Goal: Transaction & Acquisition: Purchase product/service

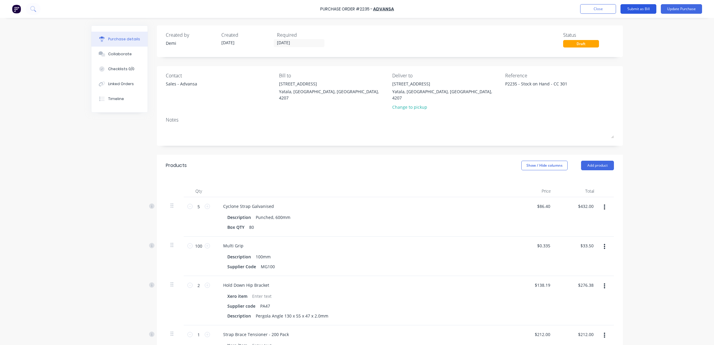
click at [632, 9] on button "Submit as Bill" at bounding box center [638, 9] width 36 height 10
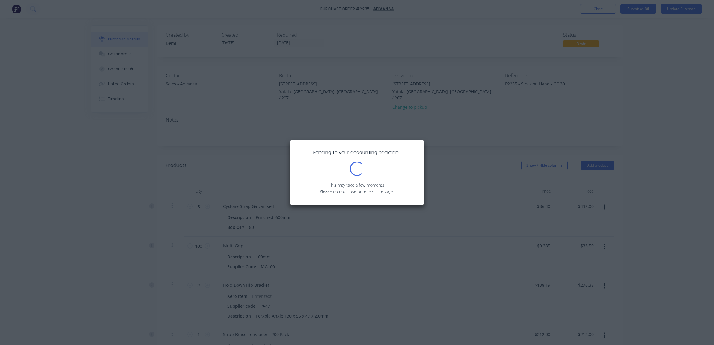
type textarea "x"
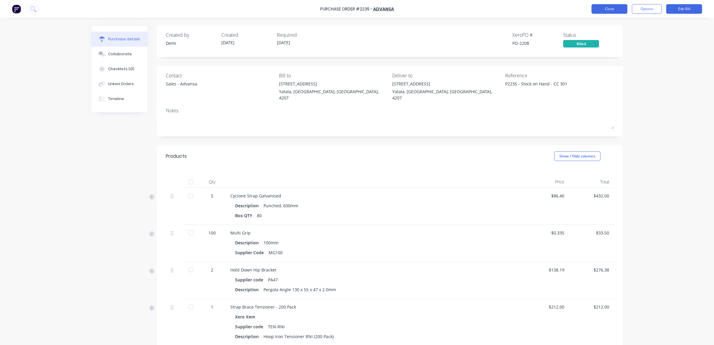
click at [606, 12] on button "Close" at bounding box center [609, 9] width 36 height 10
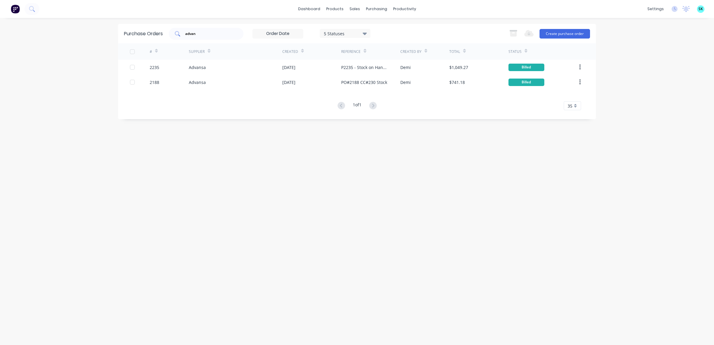
click at [224, 35] on input "advan" at bounding box center [210, 34] width 50 height 6
type input "a"
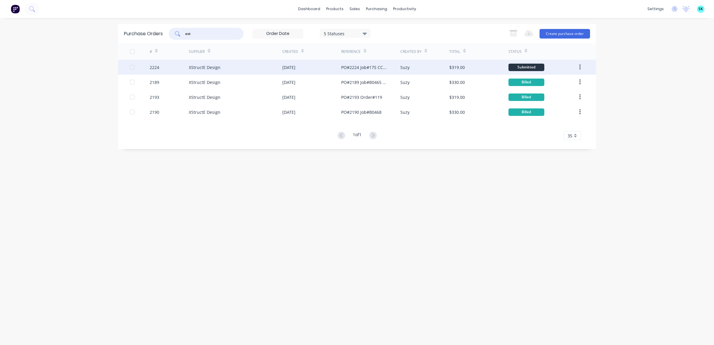
type input "xst"
click at [193, 67] on div "XStructE Design" at bounding box center [205, 67] width 32 height 6
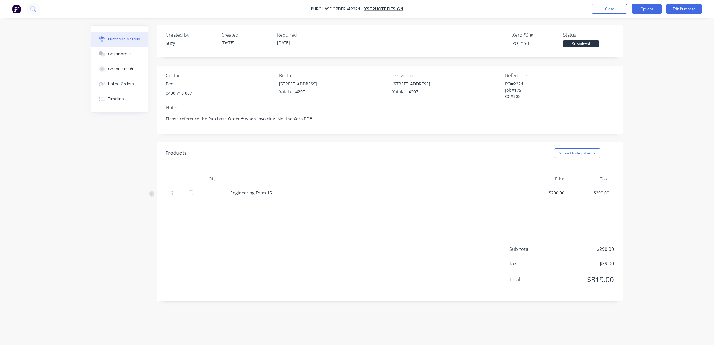
click at [644, 11] on button "Options" at bounding box center [647, 9] width 30 height 10
click at [638, 35] on div "Convert to Bill" at bounding box center [633, 36] width 46 height 9
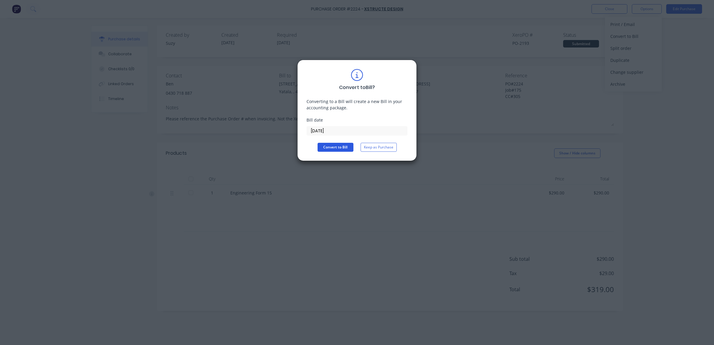
click at [341, 146] on button "Convert to Bill" at bounding box center [335, 147] width 36 height 9
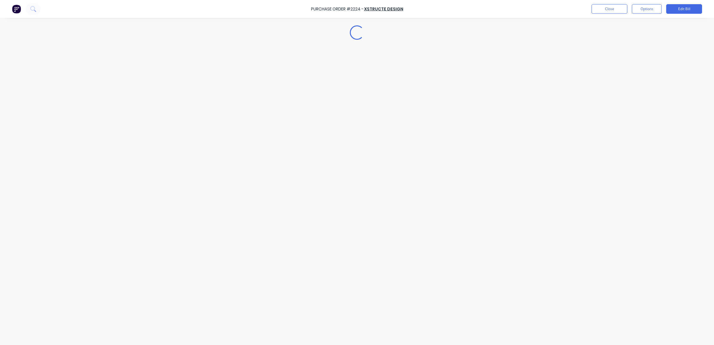
type textarea "x"
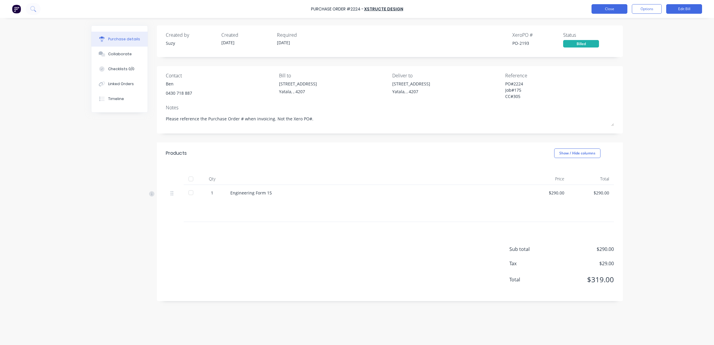
click at [607, 13] on button "Close" at bounding box center [609, 9] width 36 height 10
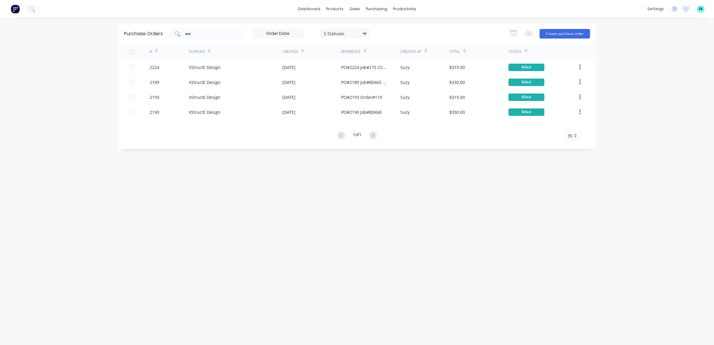
click at [239, 33] on div "xst" at bounding box center [206, 34] width 75 height 12
type input "x"
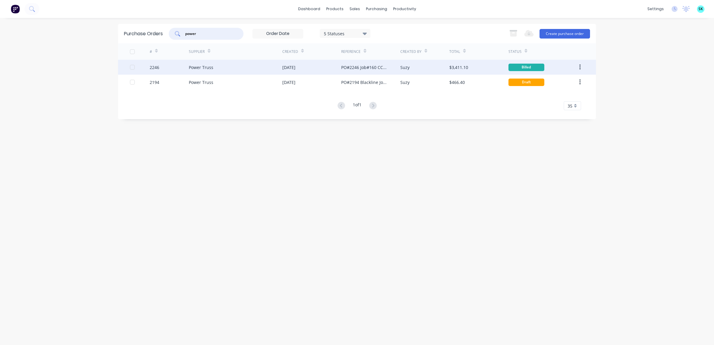
type input "power"
click at [248, 71] on div "Power Truss" at bounding box center [235, 67] width 93 height 15
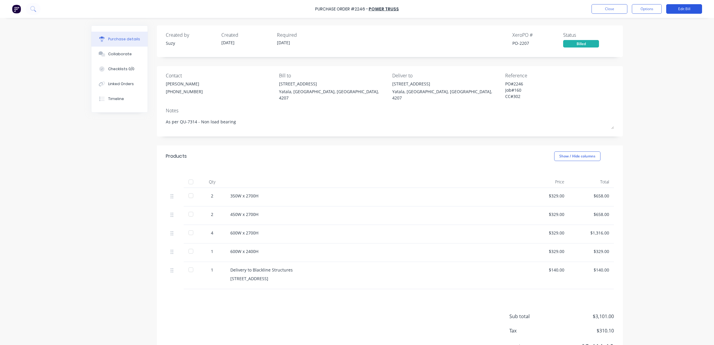
click at [678, 8] on button "Edit Bill" at bounding box center [684, 9] width 36 height 10
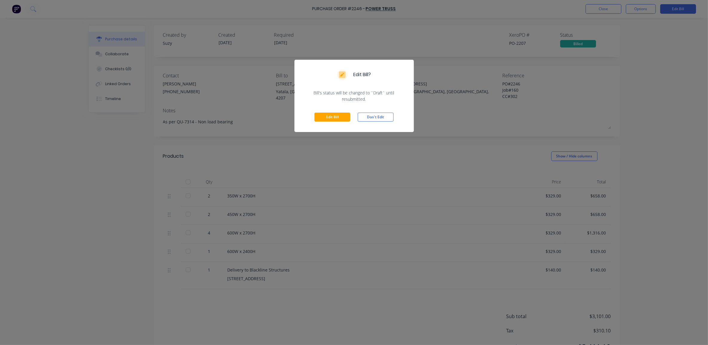
click at [341, 112] on div "Edit Bill Don't Edit" at bounding box center [353, 117] width 119 height 30
click at [340, 114] on button "Edit Bill" at bounding box center [332, 117] width 36 height 9
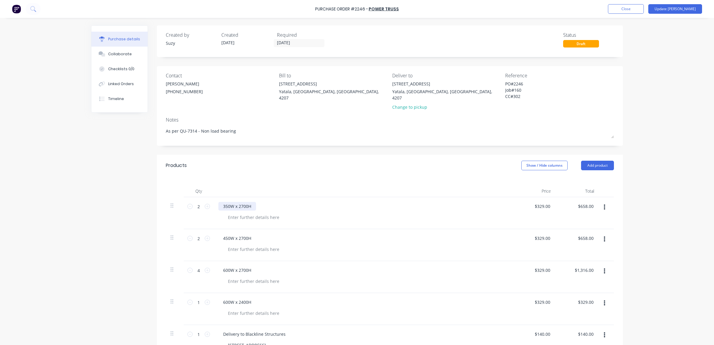
click at [237, 202] on div "350W x 2700H" at bounding box center [237, 206] width 38 height 9
type textarea "x"
click at [241, 202] on div "350W x 2700H" at bounding box center [237, 206] width 38 height 9
type textarea "x"
click at [268, 213] on div at bounding box center [253, 217] width 61 height 9
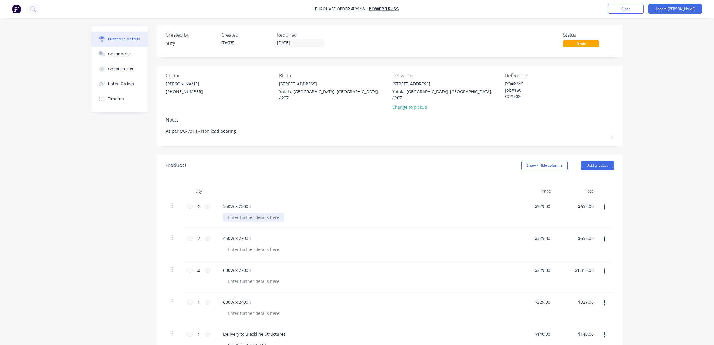
paste div
drag, startPoint x: 248, startPoint y: 200, endPoint x: 242, endPoint y: 202, distance: 6.6
click at [242, 202] on div "350W x 2500H" at bounding box center [237, 206] width 38 height 9
drag, startPoint x: 258, startPoint y: 212, endPoint x: 223, endPoint y: 210, distance: 35.0
click at [223, 213] on div "2500mm x 350mm Powertruss Column" at bounding box center [266, 217] width 87 height 9
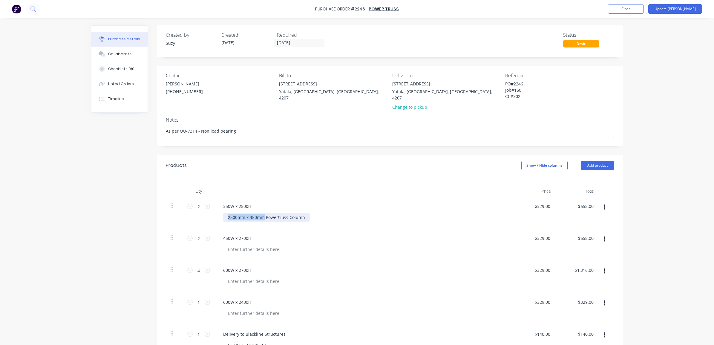
copy div "2500mm x 350mm"
click at [244, 202] on div "350W x 2500H" at bounding box center [237, 206] width 38 height 9
drag, startPoint x: 250, startPoint y: 200, endPoint x: 211, endPoint y: 199, distance: 39.4
click at [214, 199] on div "350W x 2500H 2500mm x 350mm Powertruss Column" at bounding box center [363, 213] width 299 height 32
click at [243, 214] on div "2500mm x 350mm Powertruss Column" at bounding box center [266, 217] width 87 height 9
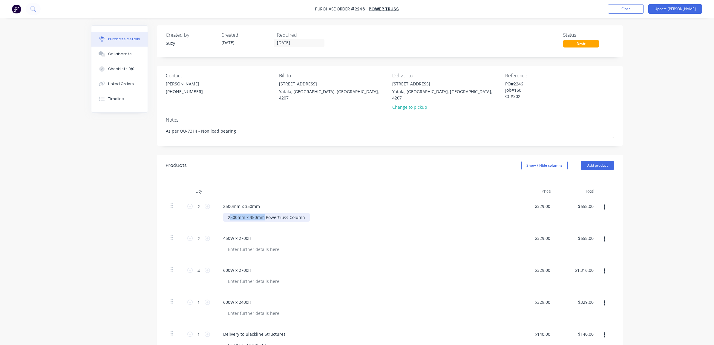
drag, startPoint x: 262, startPoint y: 212, endPoint x: 227, endPoint y: 208, distance: 34.9
click at [227, 213] on div "2500mm x 350mm Powertruss Column" at bounding box center [266, 217] width 87 height 9
click at [299, 234] on div "450W x 2700H" at bounding box center [362, 238] width 289 height 9
type textarea "x"
type input "329.00"
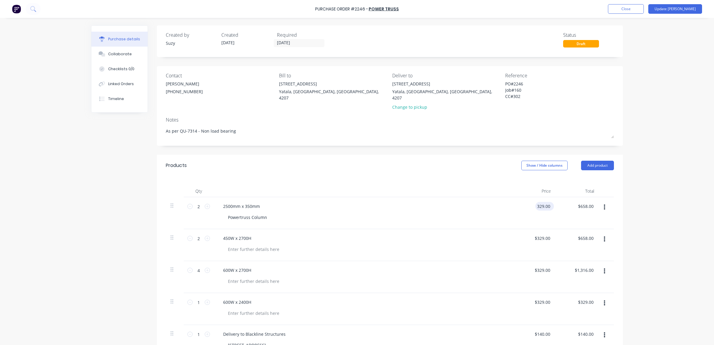
click at [542, 202] on input "329.00" at bounding box center [543, 206] width 16 height 9
type textarea "x"
drag, startPoint x: 548, startPoint y: 199, endPoint x: 532, endPoint y: 197, distance: 15.9
click at [535, 202] on div "329.00 329.00" at bounding box center [543, 206] width 16 height 9
type input "369"
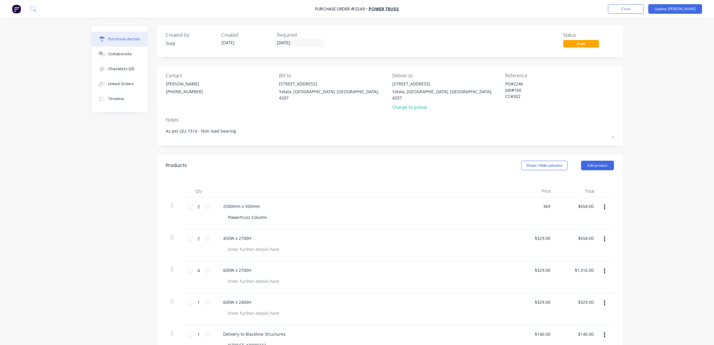
type textarea "x"
type input "$369.00"
type input "$738.00"
click at [481, 176] on div "Qty Price Total 2 2 2500mm x 350mm Powertruss Column $369.00 369 $738.00 $658.0…" at bounding box center [390, 266] width 466 height 181
click at [187, 204] on icon at bounding box center [189, 206] width 5 height 5
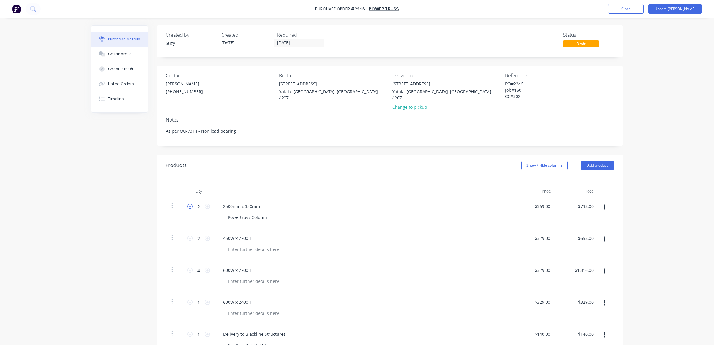
type textarea "x"
type input "1"
type input "$369.00"
click at [236, 234] on div "450W x 2700H" at bounding box center [237, 238] width 38 height 9
type textarea "x"
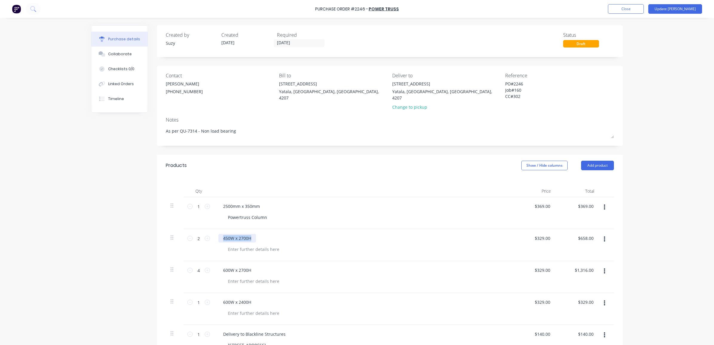
drag, startPoint x: 248, startPoint y: 231, endPoint x: 214, endPoint y: 230, distance: 34.7
click at [214, 230] on div "450W x 2700H" at bounding box center [363, 245] width 299 height 32
paste div
type textarea "x"
click at [252, 245] on div at bounding box center [253, 249] width 61 height 9
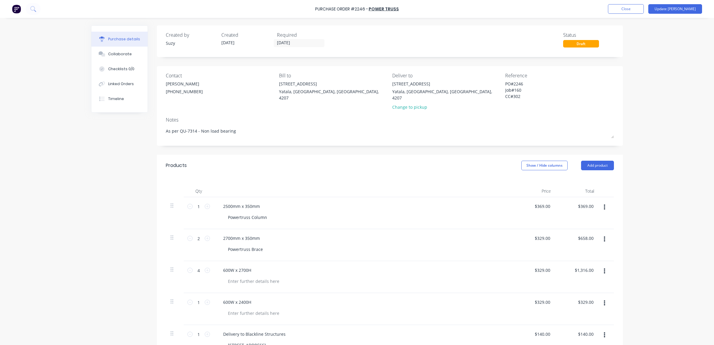
click at [268, 268] on div "600W x 2700H" at bounding box center [362, 270] width 289 height 9
click at [187, 236] on icon at bounding box center [189, 238] width 5 height 5
type textarea "x"
type input "1"
type input "$329.00"
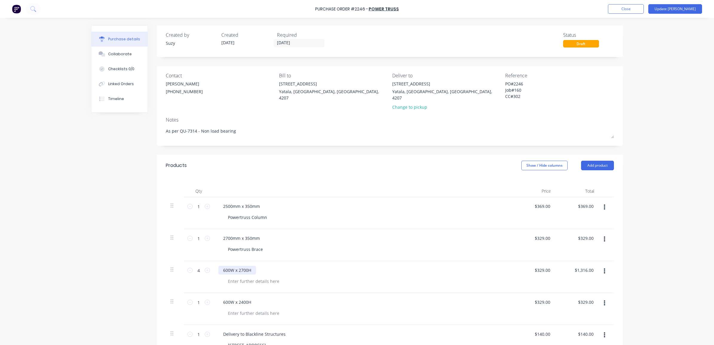
click at [243, 266] on div "600W x 2700H" at bounding box center [237, 270] width 38 height 9
type textarea "x"
drag, startPoint x: 248, startPoint y: 265, endPoint x: 205, endPoint y: 262, distance: 43.4
click at [205, 262] on div "4 4 600W x 2700H $329.00 $329.00 $1,316.00 $1,316.00" at bounding box center [390, 277] width 448 height 32
paste div
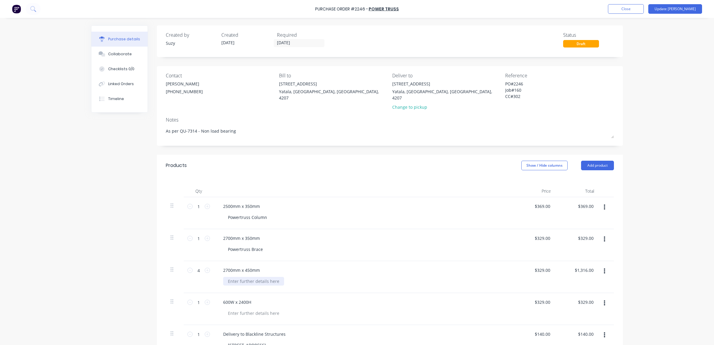
type textarea "x"
click at [234, 277] on div at bounding box center [253, 281] width 61 height 9
click at [187, 268] on icon at bounding box center [189, 270] width 5 height 5
type textarea "x"
type input "3"
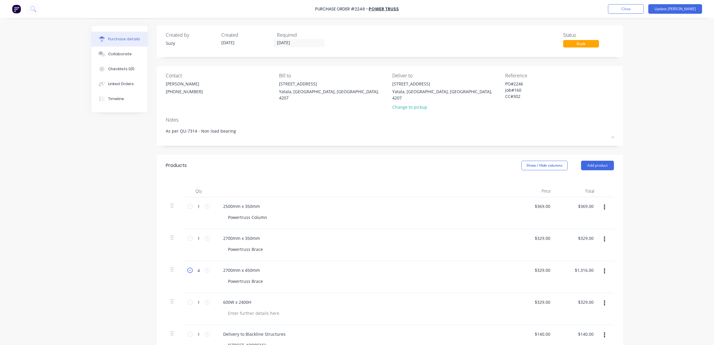
type input "$987.00"
click at [187, 268] on icon at bounding box center [189, 270] width 5 height 5
type textarea "x"
type input "2"
type input "$658.00"
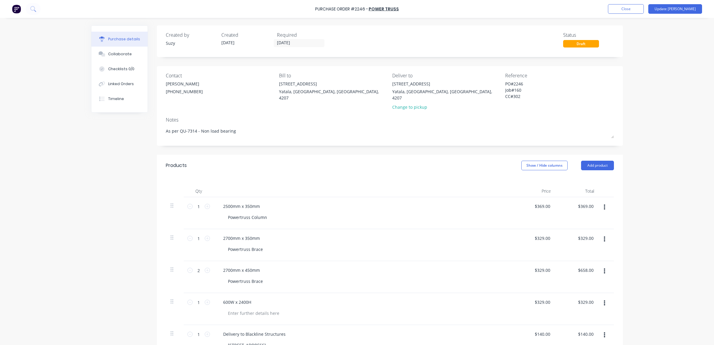
click at [295, 277] on div "Powertruss Brace" at bounding box center [365, 281] width 284 height 9
click at [250, 301] on div "600W x 2400H" at bounding box center [363, 309] width 299 height 32
click at [246, 298] on div "600W x 2400H" at bounding box center [237, 302] width 38 height 9
type textarea "x"
drag, startPoint x: 251, startPoint y: 296, endPoint x: 214, endPoint y: 290, distance: 37.9
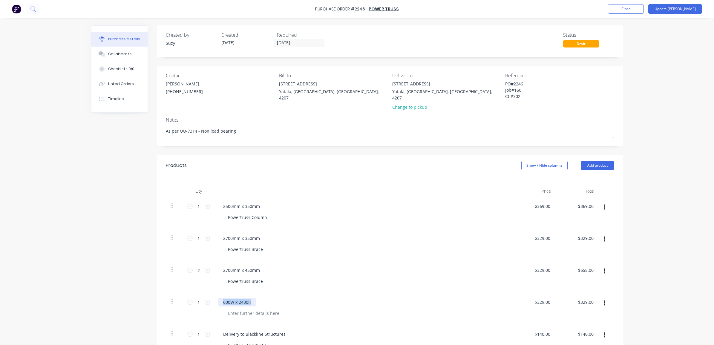
click at [215, 293] on div "600W x 2400H" at bounding box center [363, 309] width 299 height 32
paste div
drag, startPoint x: 294, startPoint y: 297, endPoint x: 258, endPoint y: 293, distance: 35.5
click at [258, 298] on div "2700mm x 600mm Powertruss Brace" at bounding box center [259, 302] width 82 height 9
copy div "Powertruss Brace"
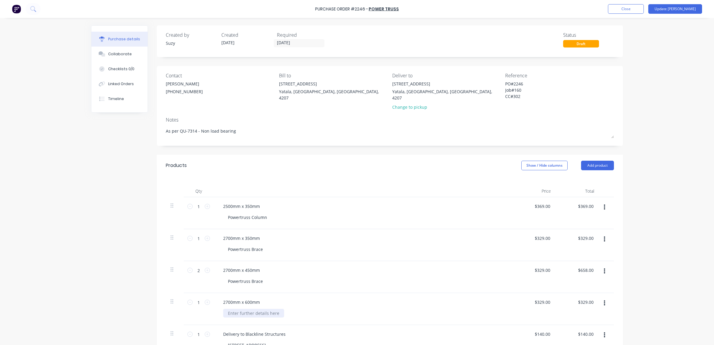
type textarea "x"
click at [264, 309] on div at bounding box center [253, 313] width 61 height 9
paste div
click at [317, 314] on div "2700mm x 600mm Powertruss Brace" at bounding box center [363, 309] width 299 height 32
click at [205, 300] on icon at bounding box center [207, 302] width 5 height 5
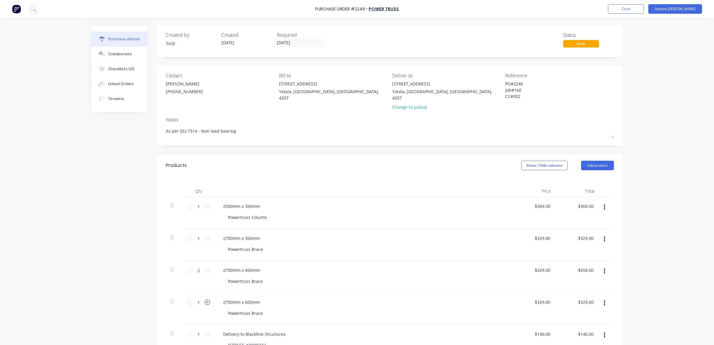
type textarea "x"
type input "2"
type input "$658.00"
click at [205, 300] on icon at bounding box center [207, 302] width 5 height 5
type textarea "x"
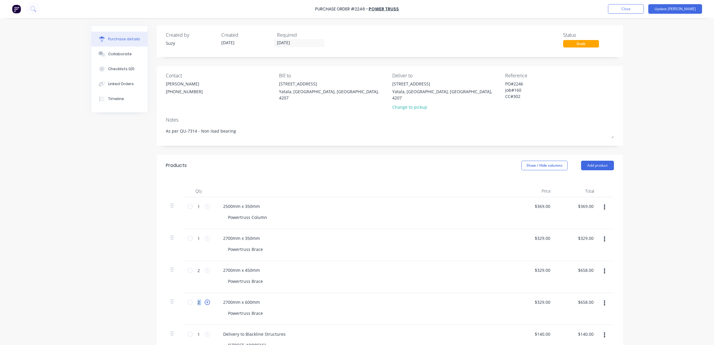
type input "3"
type input "$987.00"
click at [205, 300] on icon at bounding box center [207, 302] width 5 height 5
type textarea "x"
type input "4"
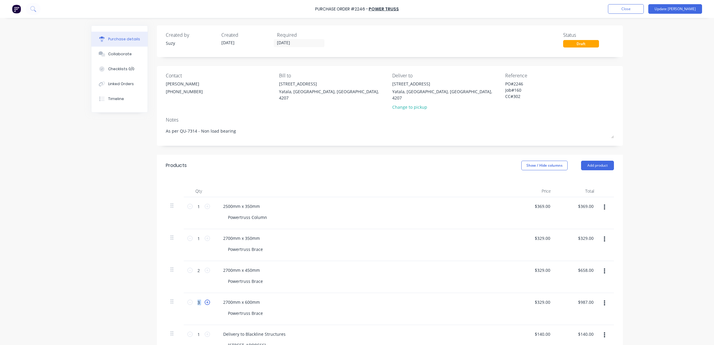
type input "$1,316.00"
drag, startPoint x: 205, startPoint y: 296, endPoint x: 204, endPoint y: 313, distance: 17.1
click at [204, 312] on div "4 4" at bounding box center [199, 309] width 30 height 32
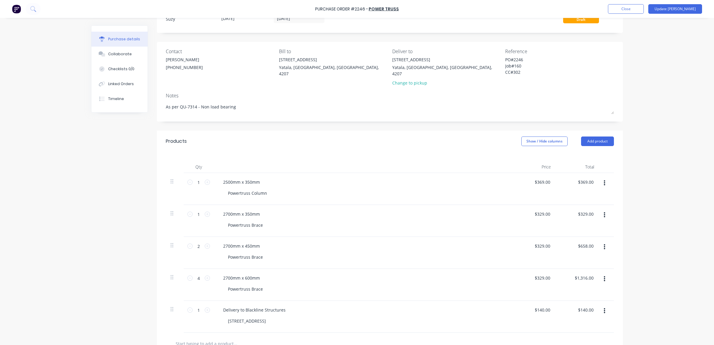
scroll to position [37, 0]
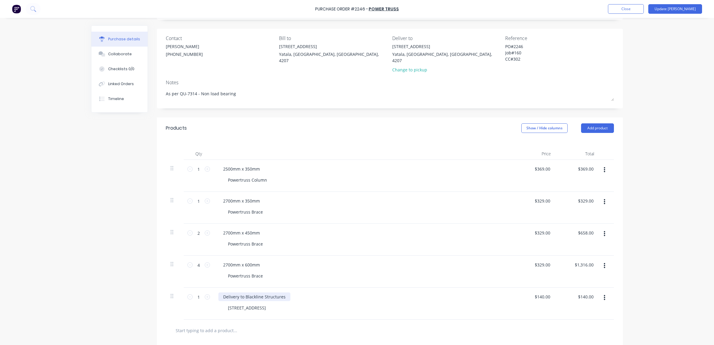
click at [277, 292] on div "Delivery to Blackline Structures" at bounding box center [254, 296] width 72 height 9
type textarea "x"
drag, startPoint x: 283, startPoint y: 292, endPoint x: 220, endPoint y: 291, distance: 63.3
click at [220, 292] on div "Delivery to Blackline Structures" at bounding box center [254, 296] width 72 height 9
paste div
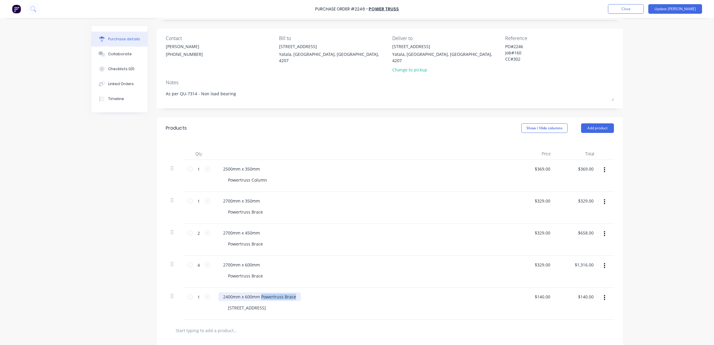
drag, startPoint x: 293, startPoint y: 292, endPoint x: 258, endPoint y: 290, distance: 34.7
click at [258, 292] on div "2400mm x 600mm Powertruss Brace" at bounding box center [259, 296] width 82 height 9
copy div "Powertruss Brace"
click at [261, 303] on div "[STREET_ADDRESS]" at bounding box center [246, 307] width 47 height 9
type textarea "x"
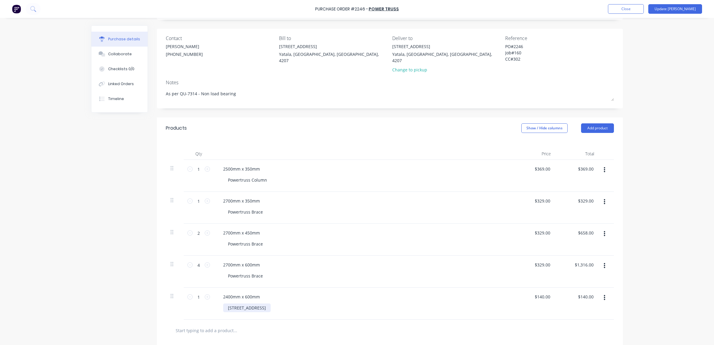
drag, startPoint x: 277, startPoint y: 303, endPoint x: 212, endPoint y: 300, distance: 64.3
click at [214, 300] on div "2400mm x 600mm [GEOGRAPHIC_DATA]" at bounding box center [363, 304] width 299 height 32
paste div
click at [245, 320] on div at bounding box center [390, 331] width 448 height 22
type textarea "x"
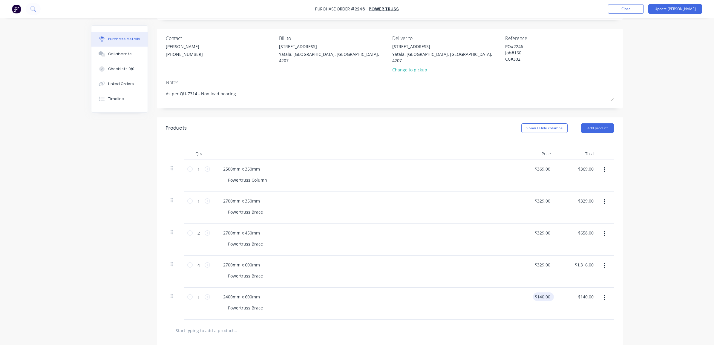
type input "140.00"
click at [541, 293] on input "140.00" at bounding box center [542, 296] width 19 height 9
click at [546, 292] on input "140.00" at bounding box center [543, 296] width 16 height 9
type textarea "x"
drag, startPoint x: 547, startPoint y: 290, endPoint x: 534, endPoint y: 288, distance: 14.0
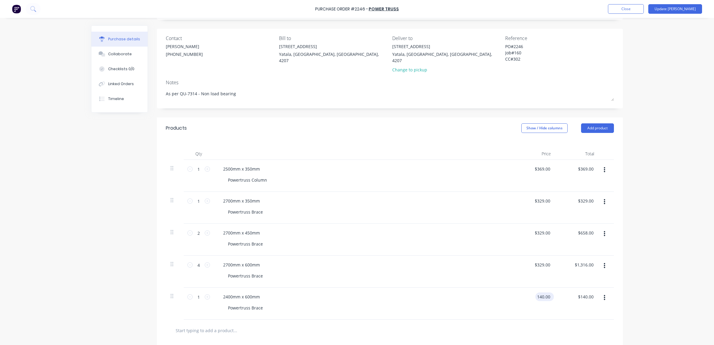
click at [535, 292] on input "140.00" at bounding box center [543, 296] width 16 height 9
type input "329"
type textarea "x"
type input "$329.00"
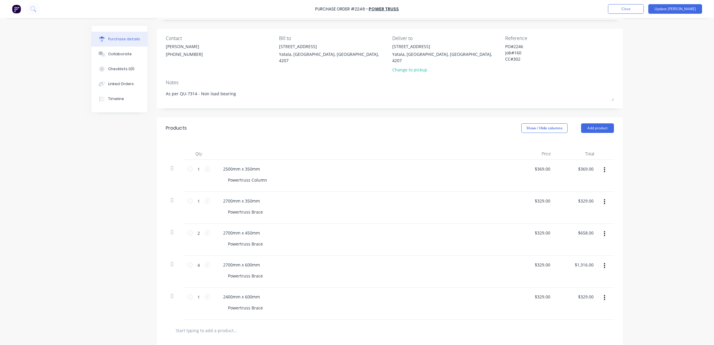
click at [518, 324] on div at bounding box center [390, 330] width 438 height 12
click at [202, 324] on input "text" at bounding box center [234, 330] width 119 height 12
click at [205, 328] on input "text" at bounding box center [234, 330] width 119 height 12
click at [203, 326] on input "text" at bounding box center [234, 330] width 119 height 12
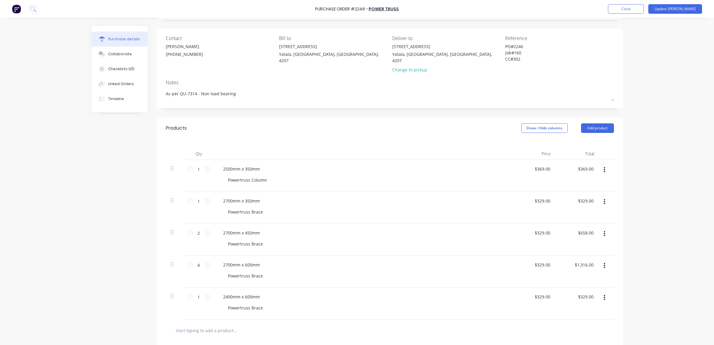
type textarea "x"
type input "F"
type textarea "x"
type input "D"
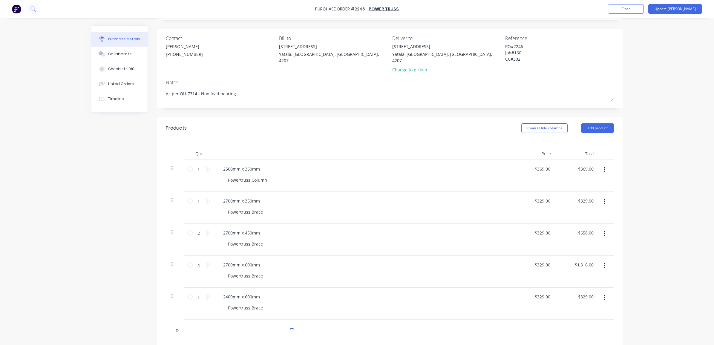
type textarea "x"
type input "De"
type textarea "x"
type input "Del"
type textarea "x"
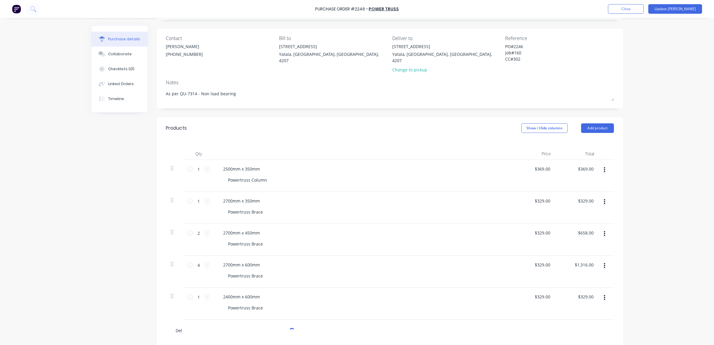
type input "Deli"
type textarea "x"
type input "Deliv"
type textarea "x"
type input "Delive"
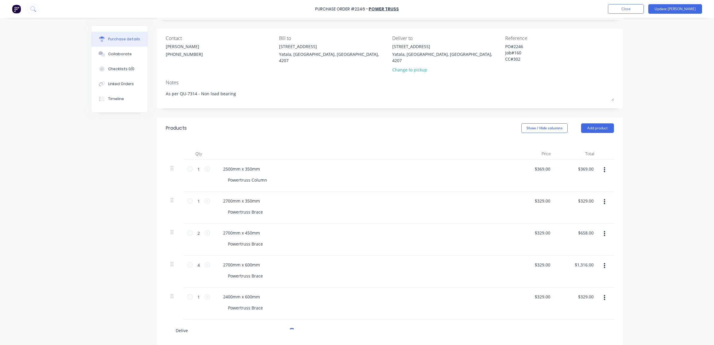
type textarea "x"
type input "Deliver"
type textarea "x"
type input "Delivery"
type textarea "x"
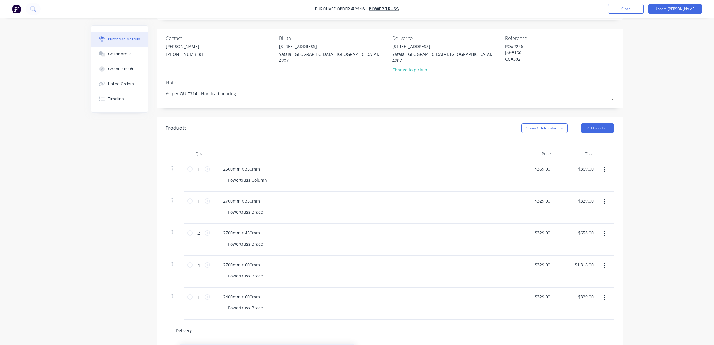
type input "Delivery"
type textarea "x"
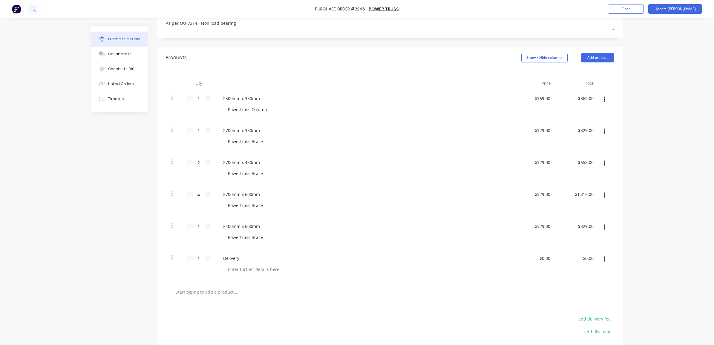
scroll to position [112, 0]
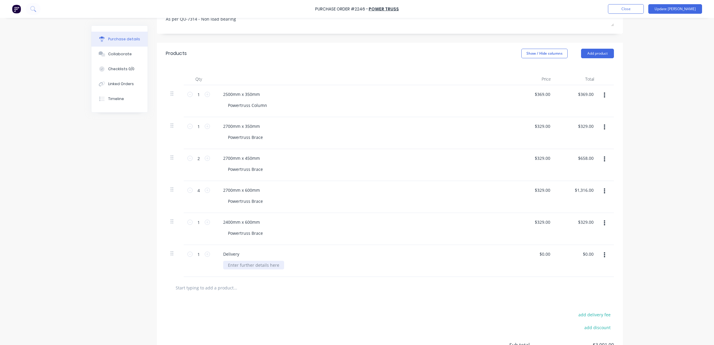
type textarea "x"
click at [244, 261] on div at bounding box center [253, 265] width 61 height 9
click at [284, 291] on div at bounding box center [390, 288] width 448 height 22
type textarea "x"
type input "0.00"
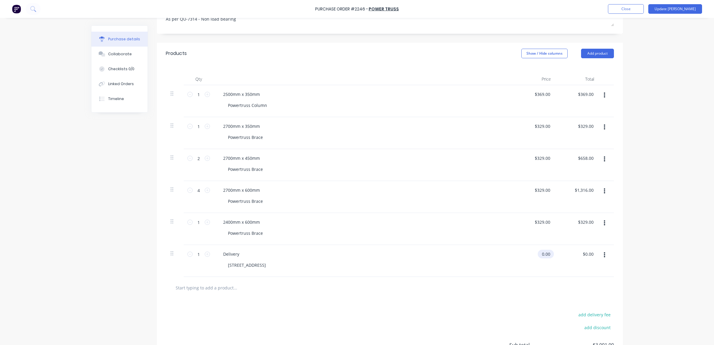
click at [535, 250] on div "0.00 $0.00" at bounding box center [533, 261] width 43 height 32
type textarea "x"
drag, startPoint x: 547, startPoint y: 249, endPoint x: 529, endPoint y: 251, distance: 18.3
click at [530, 250] on div "0.00 0.00" at bounding box center [533, 261] width 43 height 32
type input "140"
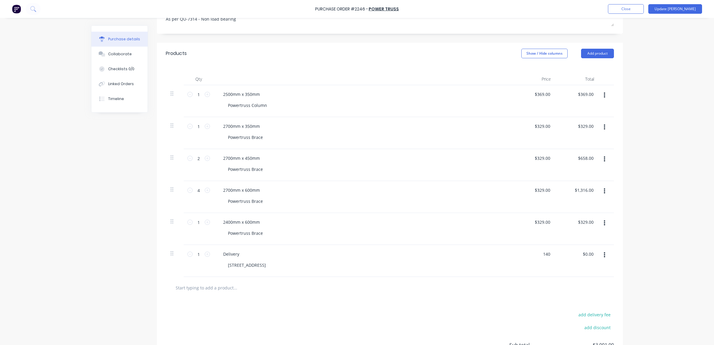
type textarea "x"
type input "$140.00"
click at [528, 286] on div at bounding box center [390, 288] width 438 height 12
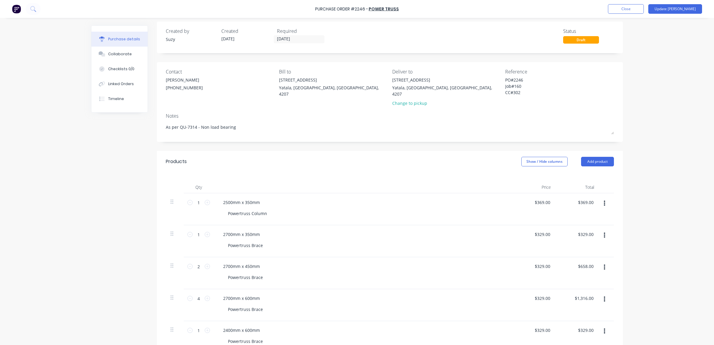
scroll to position [0, 0]
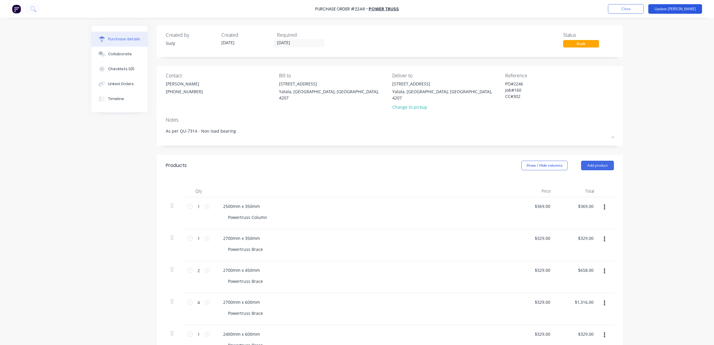
click at [677, 11] on button "Update [PERSON_NAME]" at bounding box center [675, 9] width 54 height 10
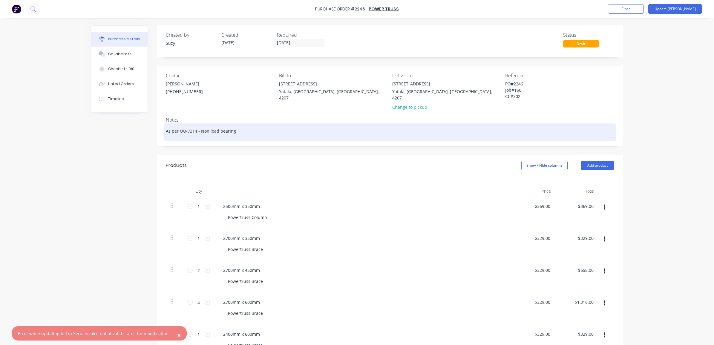
click at [207, 128] on textarea "As per QU-7314 - Non load bearing" at bounding box center [390, 131] width 448 height 13
drag, startPoint x: 236, startPoint y: 126, endPoint x: 179, endPoint y: 125, distance: 57.0
click at [179, 125] on textarea "As per QU-7314 - Non load bearing" at bounding box center [390, 131] width 448 height 13
type textarea "x"
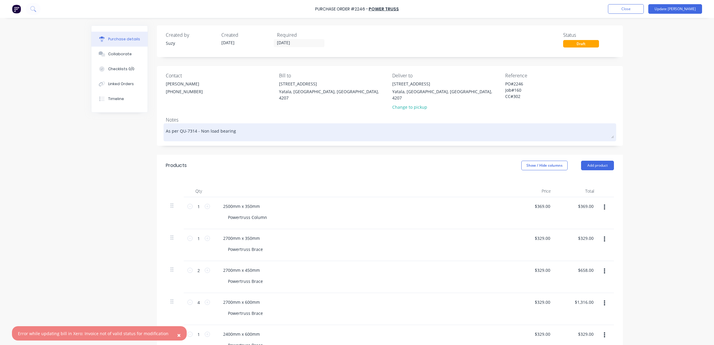
type textarea "As per Q"
type textarea "x"
type textarea "As per"
paste textarea "Invoice Number: 00020242"
type textarea "x"
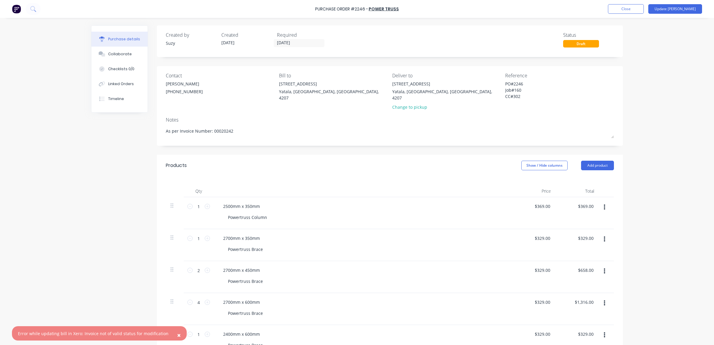
type textarea "As per Invoice Number: 00020242"
type textarea "x"
type textarea "As per Invoice Number: 00020242"
click at [651, 107] on div "× Error while updating bill in Xero: Invoice not of valid status for modificati…" at bounding box center [357, 172] width 714 height 345
click at [676, 6] on button "Update [PERSON_NAME]" at bounding box center [675, 9] width 54 height 10
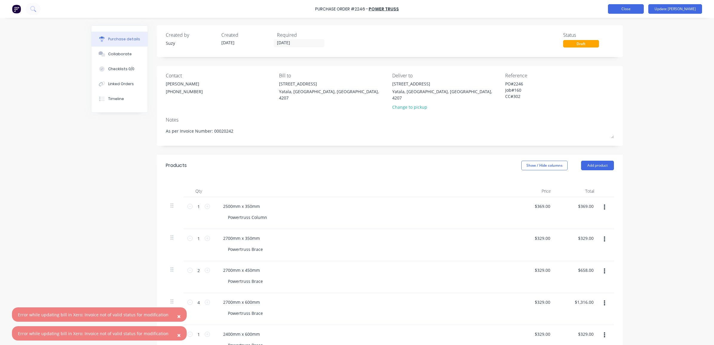
click at [643, 9] on button "Close" at bounding box center [626, 9] width 36 height 10
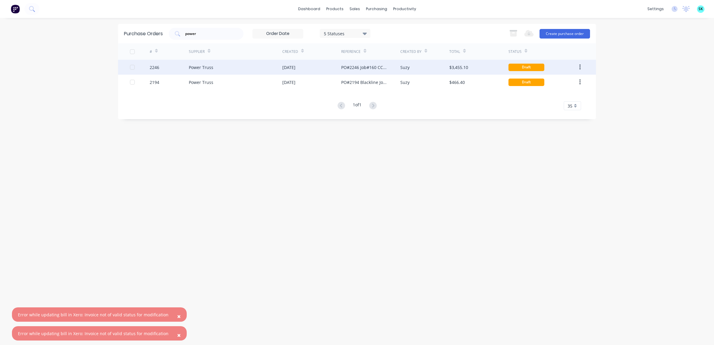
click at [405, 71] on div "Suzy" at bounding box center [424, 67] width 49 height 15
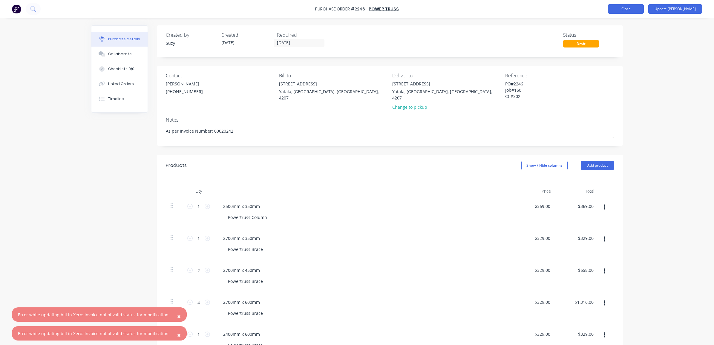
type textarea "x"
click at [629, 10] on button "Close" at bounding box center [626, 9] width 36 height 10
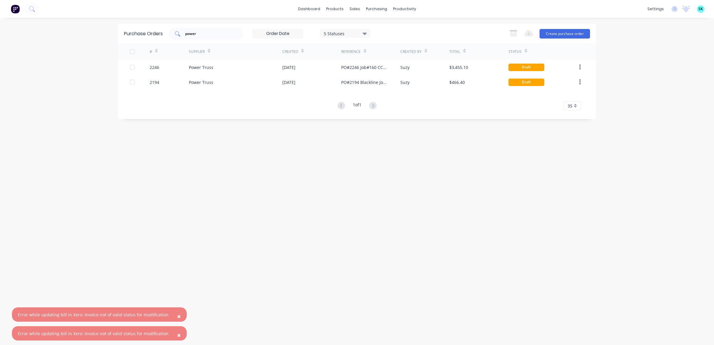
click at [211, 33] on input "power" at bounding box center [210, 34] width 50 height 6
type input "p"
type input "adv"
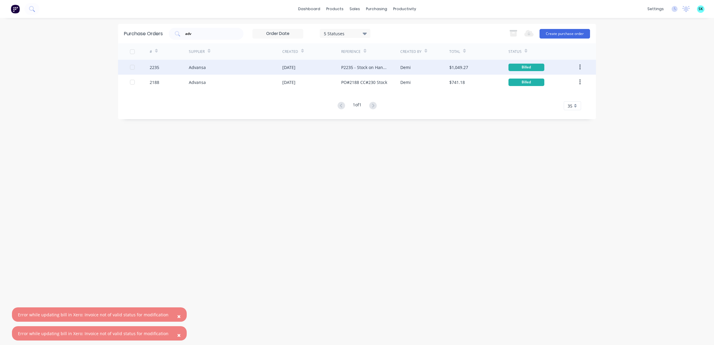
click at [365, 73] on div "P2235 - Stock on Hand - CC 301" at bounding box center [370, 67] width 59 height 15
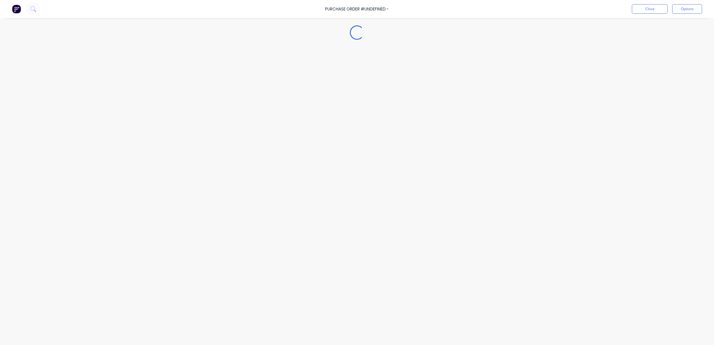
type textarea "x"
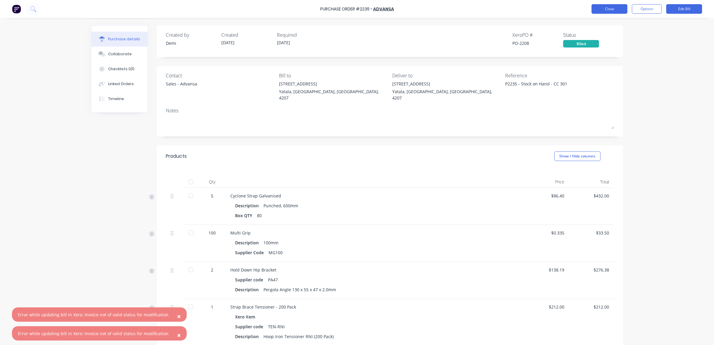
click at [599, 11] on button "Close" at bounding box center [609, 9] width 36 height 10
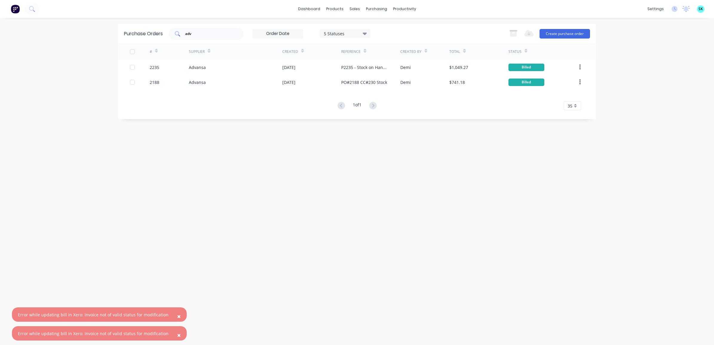
click at [213, 37] on div "adv" at bounding box center [206, 34] width 75 height 12
type input "a"
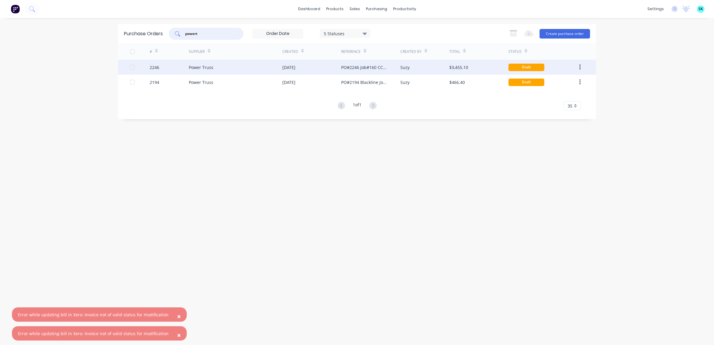
type input "powert"
click at [329, 72] on div "[DATE]" at bounding box center [311, 67] width 59 height 15
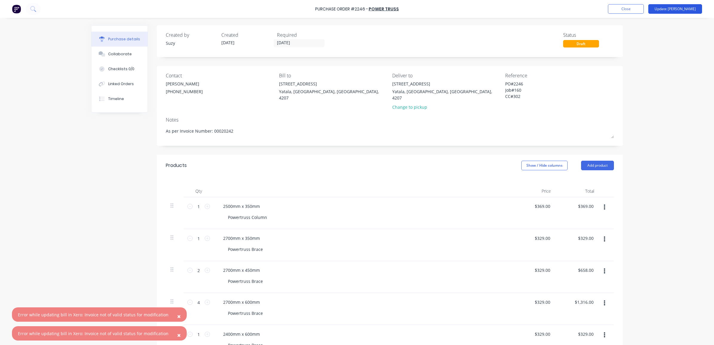
click at [684, 12] on button "Update [PERSON_NAME]" at bounding box center [675, 9] width 54 height 10
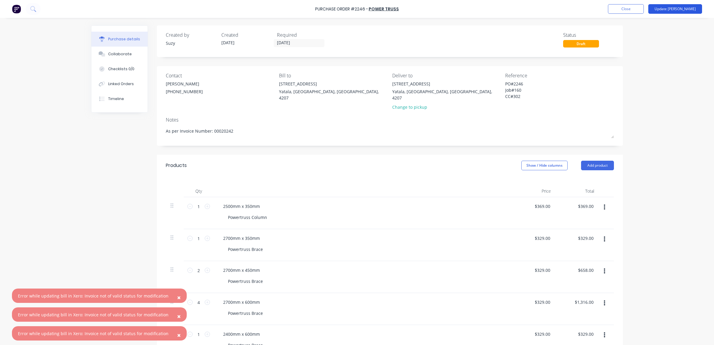
click at [679, 9] on button "Update [PERSON_NAME]" at bounding box center [675, 9] width 54 height 10
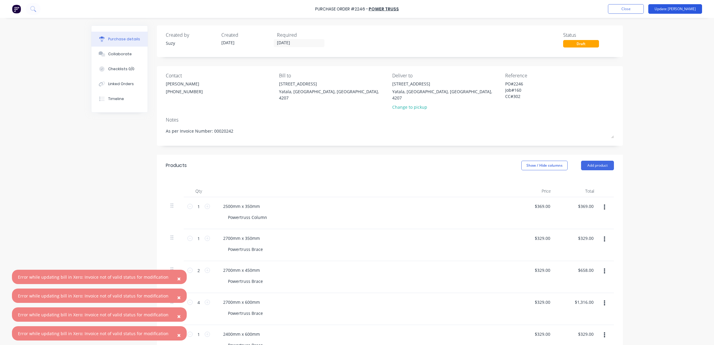
click at [683, 10] on button "Update [PERSON_NAME]" at bounding box center [675, 9] width 54 height 10
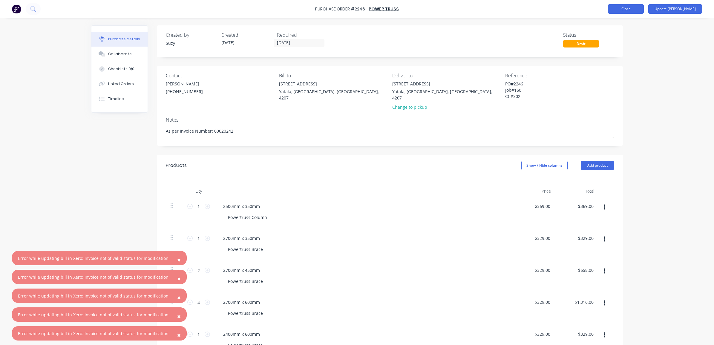
type textarea "x"
click at [641, 13] on button "Close" at bounding box center [626, 9] width 36 height 10
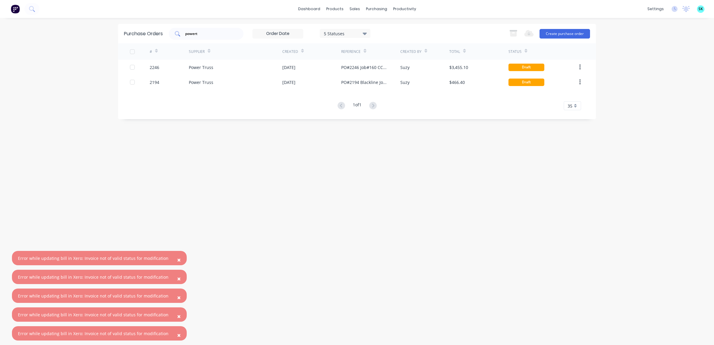
click at [222, 29] on div "powert" at bounding box center [206, 34] width 75 height 12
type input "p"
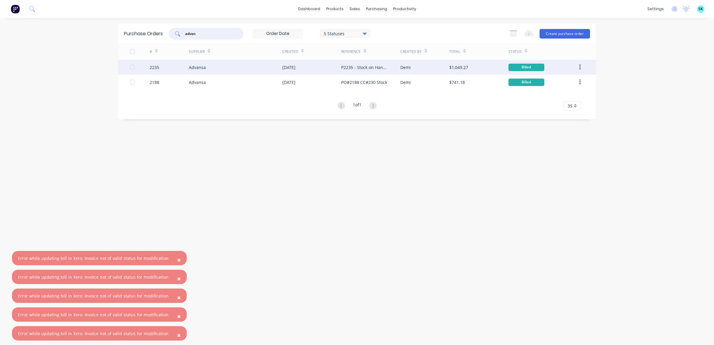
type input "advan"
click at [216, 66] on div "Advansa" at bounding box center [235, 67] width 93 height 15
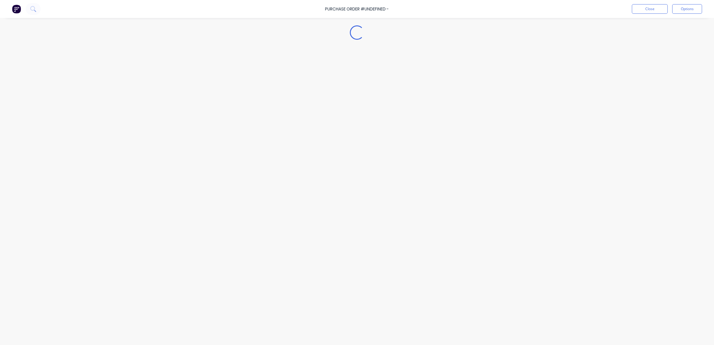
type textarea "x"
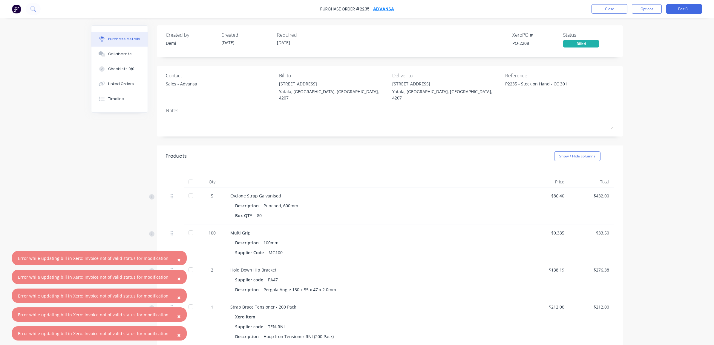
click at [382, 8] on link "Advansa" at bounding box center [383, 9] width 21 height 6
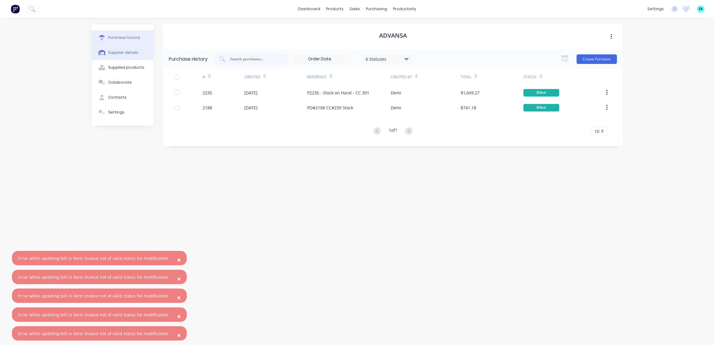
click at [128, 50] on div "Supplier details" at bounding box center [123, 52] width 30 height 5
select select "AU"
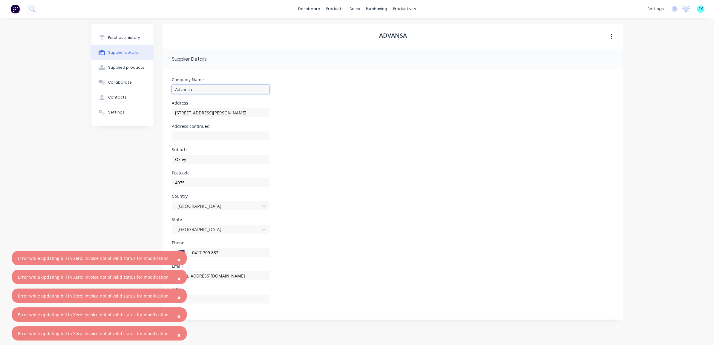
click at [201, 90] on input "Advansa" at bounding box center [221, 89] width 98 height 9
type input "Advansa Pty Ltd"
click at [350, 168] on div "Suburb Oxley" at bounding box center [393, 159] width 442 height 23
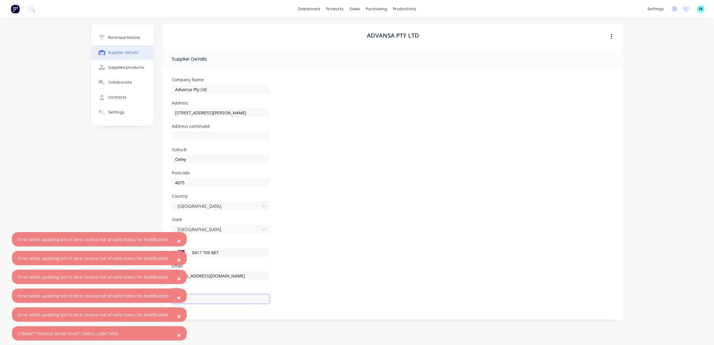
click at [235, 295] on input at bounding box center [221, 298] width 98 height 9
click at [237, 299] on input at bounding box center [221, 298] width 98 height 9
click at [422, 253] on div "Phone International [GEOGRAPHIC_DATA] [GEOGRAPHIC_DATA] [GEOGRAPHIC_DATA] [GEOG…" at bounding box center [393, 252] width 442 height 23
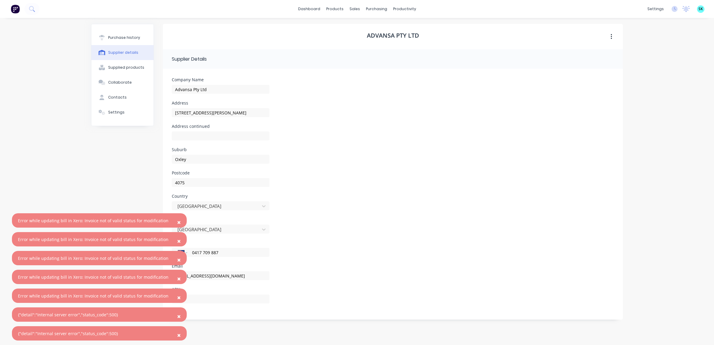
click at [387, 115] on div "Address [STREET_ADDRESS][PERSON_NAME]" at bounding box center [393, 112] width 442 height 23
click at [135, 69] on div "Supplied products" at bounding box center [126, 67] width 36 height 5
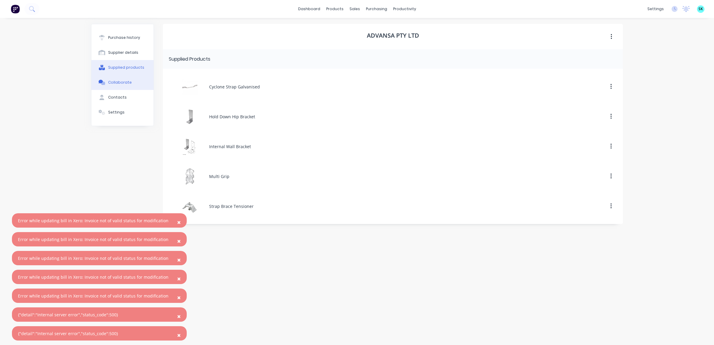
click at [135, 81] on button "Collaborate" at bounding box center [122, 82] width 62 height 15
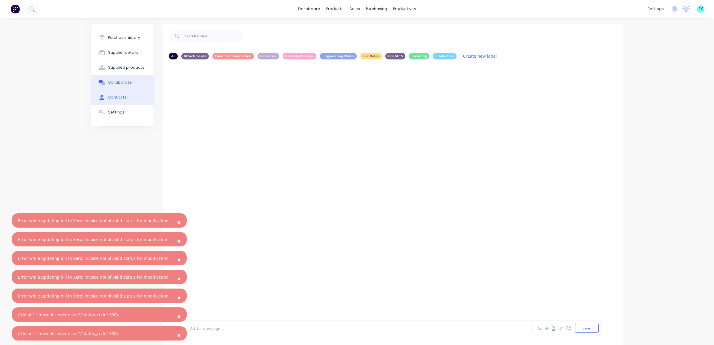
click at [110, 103] on button "Contacts" at bounding box center [122, 97] width 62 height 15
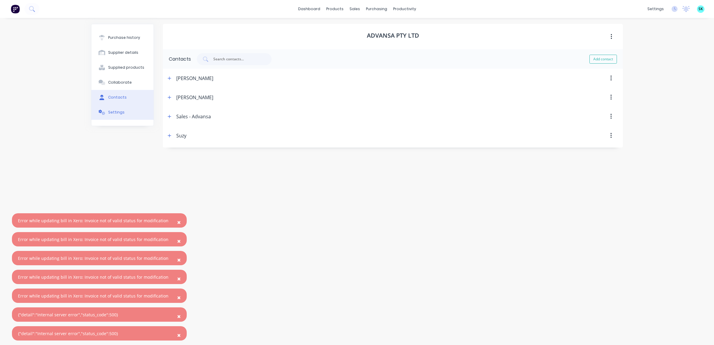
click at [105, 116] on button "Settings" at bounding box center [122, 112] width 62 height 15
click at [236, 102] on div at bounding box center [228, 103] width 102 height 7
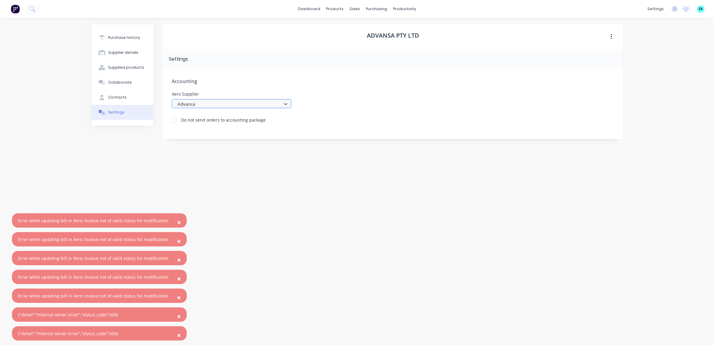
click at [239, 104] on div at bounding box center [228, 103] width 102 height 7
click at [234, 102] on div at bounding box center [228, 103] width 102 height 7
type input "adv"
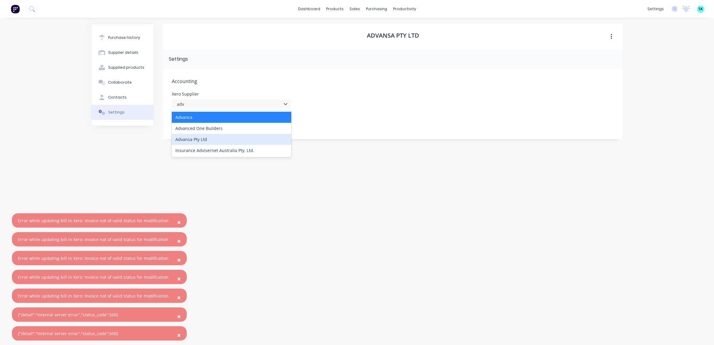
click at [230, 139] on div "Advansa Pty Ltd" at bounding box center [231, 139] width 119 height 11
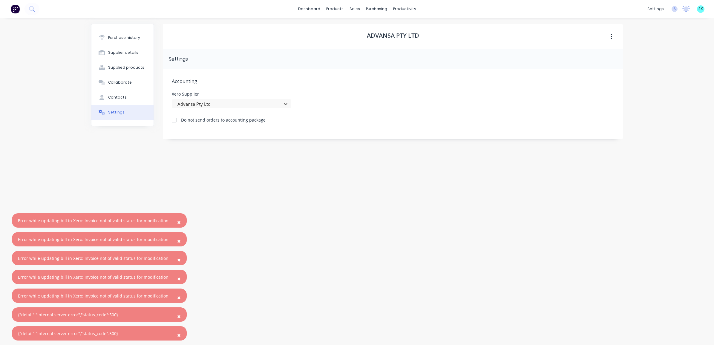
click at [229, 141] on div "Advansa Pty Ltd Settings Accounting Xero Supplier option Advansa Pty Ltd, selec…" at bounding box center [393, 178] width 460 height 309
click at [133, 41] on button "Purchase history" at bounding box center [122, 37] width 62 height 15
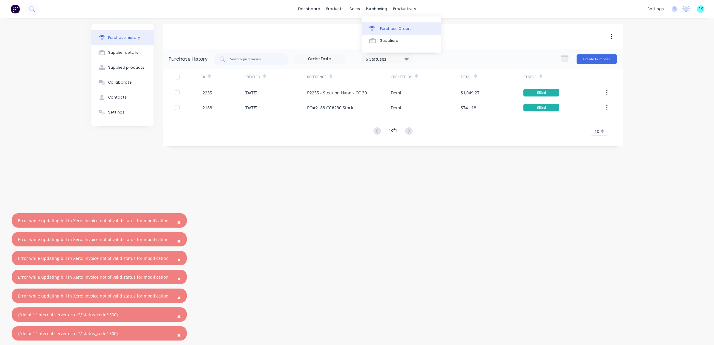
click at [374, 23] on link "Purchase Orders" at bounding box center [401, 28] width 79 height 12
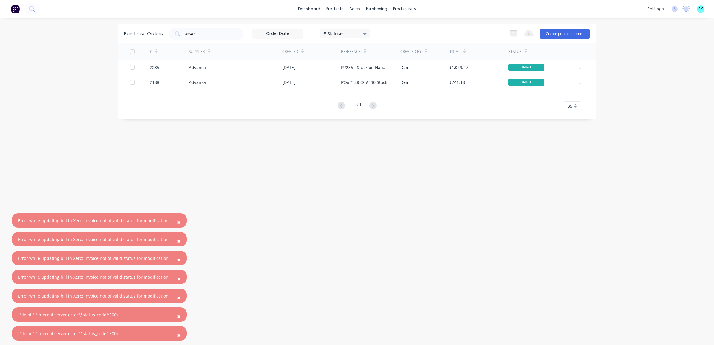
click at [177, 220] on span "×" at bounding box center [179, 222] width 4 height 8
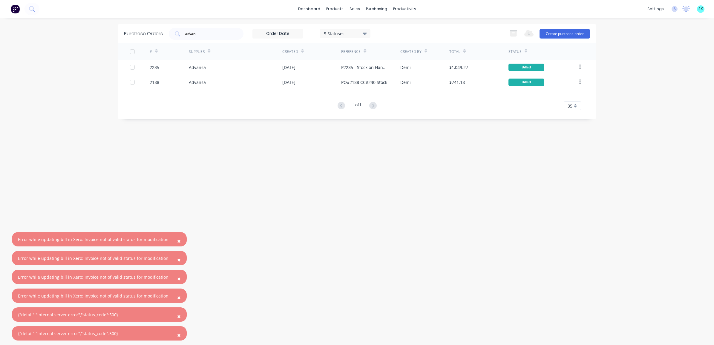
click at [177, 239] on span "×" at bounding box center [179, 241] width 4 height 8
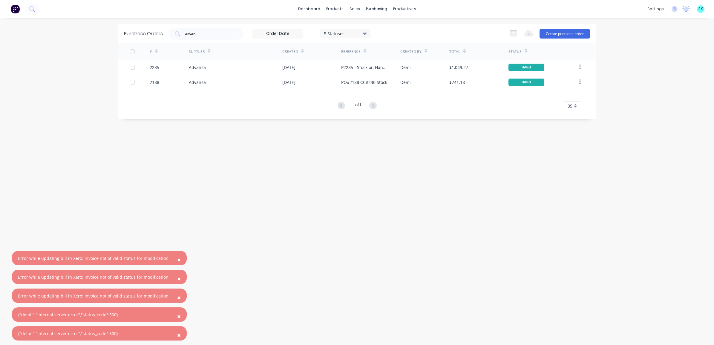
drag, startPoint x: 173, startPoint y: 258, endPoint x: 173, endPoint y: 265, distance: 7.5
click at [177, 258] on span "×" at bounding box center [179, 260] width 4 height 8
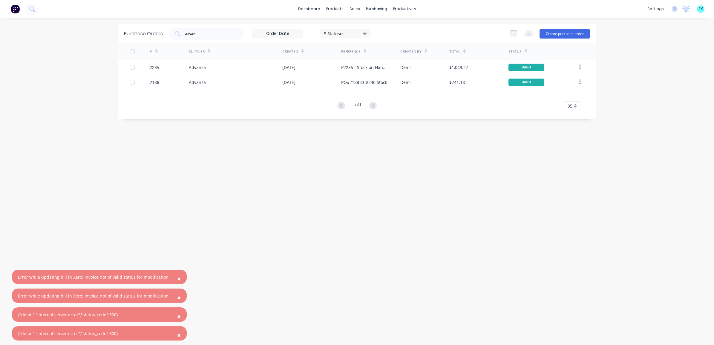
click at [177, 281] on span "×" at bounding box center [179, 278] width 4 height 8
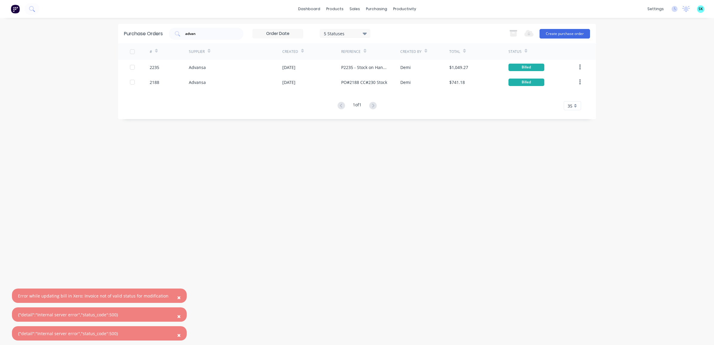
drag, startPoint x: 172, startPoint y: 297, endPoint x: 172, endPoint y: 303, distance: 6.6
click at [177, 297] on span "×" at bounding box center [179, 297] width 4 height 8
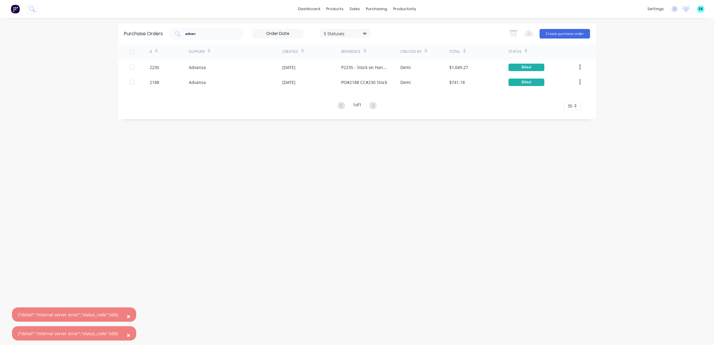
click at [127, 317] on span "×" at bounding box center [129, 316] width 4 height 8
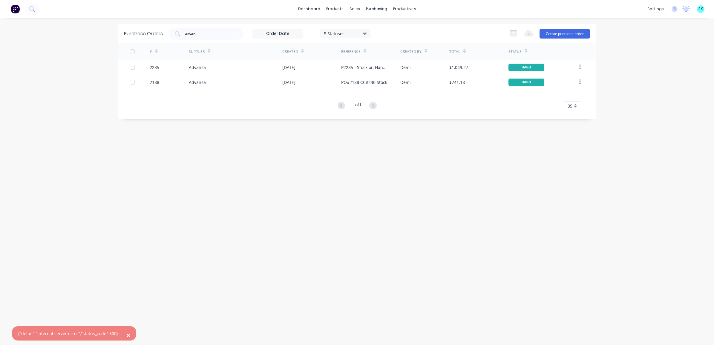
click at [122, 332] on button "×" at bounding box center [129, 335] width 16 height 14
click at [207, 32] on input "advan" at bounding box center [210, 34] width 50 height 6
type input "a"
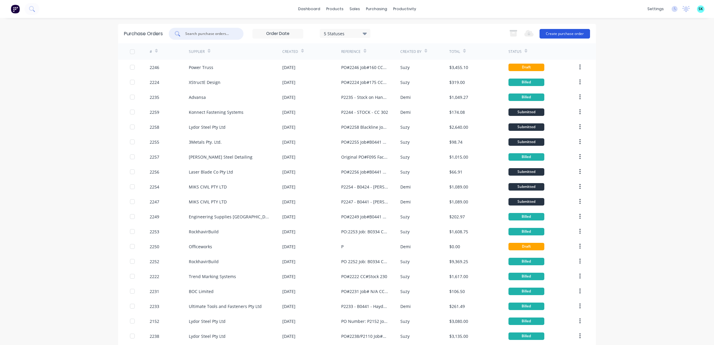
click at [581, 35] on button "Create purchase order" at bounding box center [564, 34] width 50 height 10
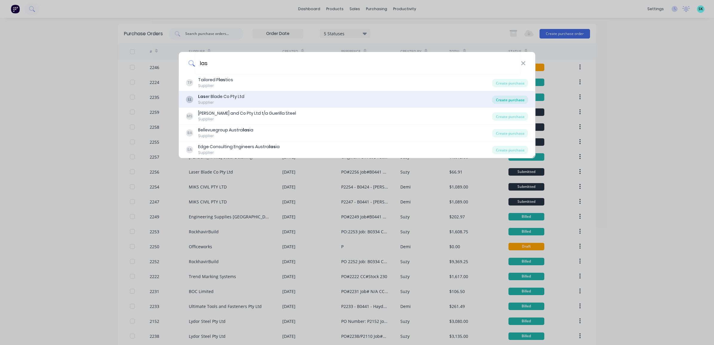
type input "las"
click at [499, 100] on div "Create purchase" at bounding box center [510, 100] width 36 height 8
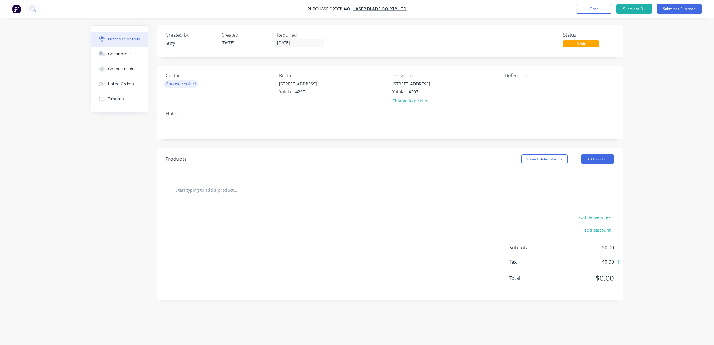
click at [188, 84] on div "Choose contact" at bounding box center [181, 84] width 30 height 6
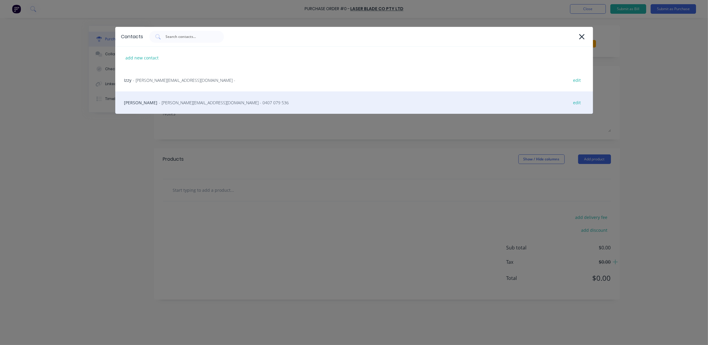
click at [159, 99] on span "- [PERSON_NAME][EMAIL_ADDRESS][DOMAIN_NAME] - 0407 079 536" at bounding box center [224, 102] width 130 height 6
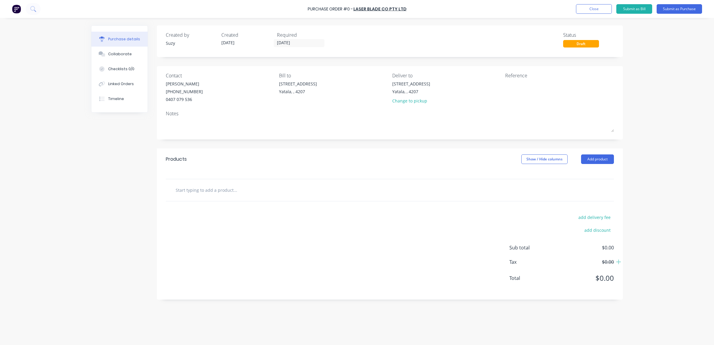
click at [229, 189] on input "text" at bounding box center [234, 190] width 119 height 12
click at [226, 193] on input "As per Sales Quote" at bounding box center [234, 190] width 119 height 12
paste input "1943"
type input "As per Sales Quote 1943"
click at [285, 270] on div "add delivery fee add discount Sub total $0.00 Tax $0.00 Total $0.00" at bounding box center [390, 250] width 466 height 98
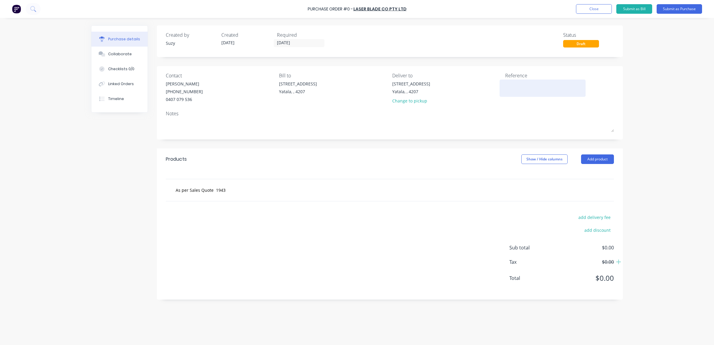
click at [510, 89] on textarea at bounding box center [542, 87] width 75 height 13
type textarea "PO#"
type textarea "x"
type textarea "PO#"
type textarea "x"
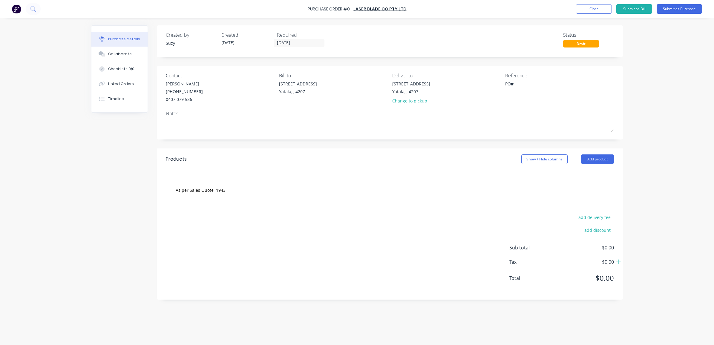
type textarea "PO#"
click at [230, 212] on div "add delivery fee add discount Sub total $0.00 Tax $0.00 Total $0.00" at bounding box center [390, 250] width 466 height 98
click at [203, 197] on div "As per Sales Quote 1943" at bounding box center [390, 190] width 448 height 22
click at [196, 187] on input "As per Sales Quote 1943" at bounding box center [234, 190] width 119 height 12
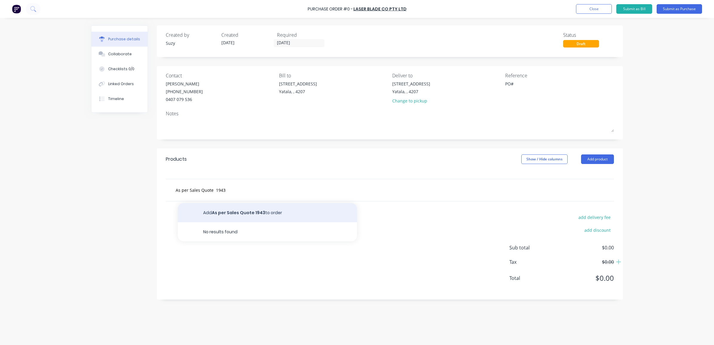
click at [231, 209] on button "Add As per Sales Quote 1943 to order" at bounding box center [267, 212] width 179 height 19
type textarea "x"
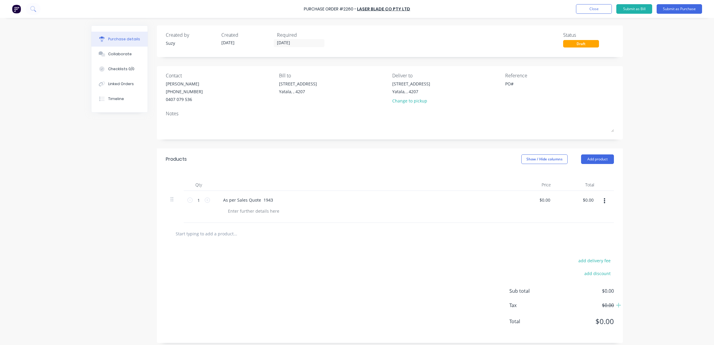
type textarea "x"
click at [524, 87] on textarea "PO#" at bounding box center [542, 87] width 75 height 13
type textarea "PO#2260 Blackline Job#B0334 CC#"
type textarea "x"
type textarea "PO#2260 Blackline Job#B0334 CC#3"
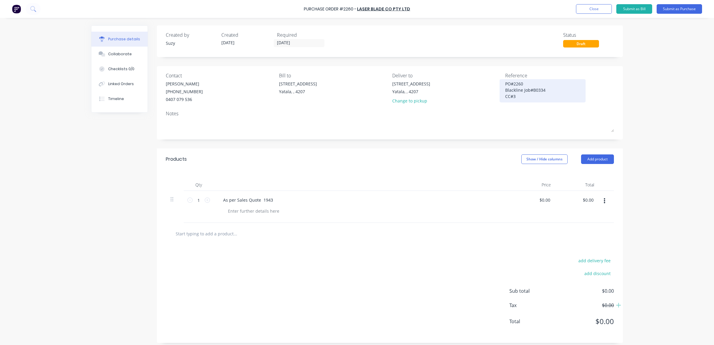
type textarea "x"
type textarea "PO#2260 Blackline Job#B0334 CC#30"
type textarea "x"
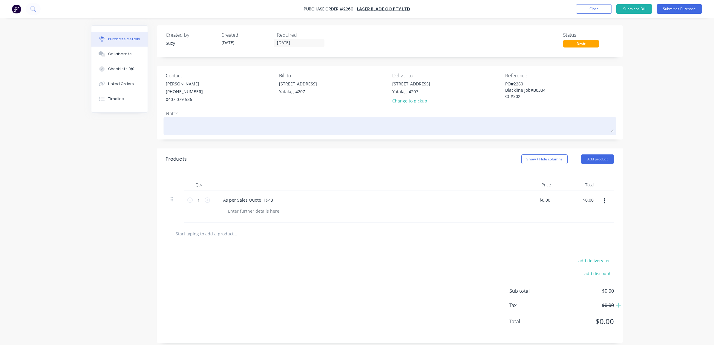
type textarea "PO#2260 Blackline Job#B0334 CC#302"
type textarea "x"
type textarea "PO#2260 Blackline Job#B0334 CC#302"
click at [423, 120] on textarea at bounding box center [390, 125] width 448 height 13
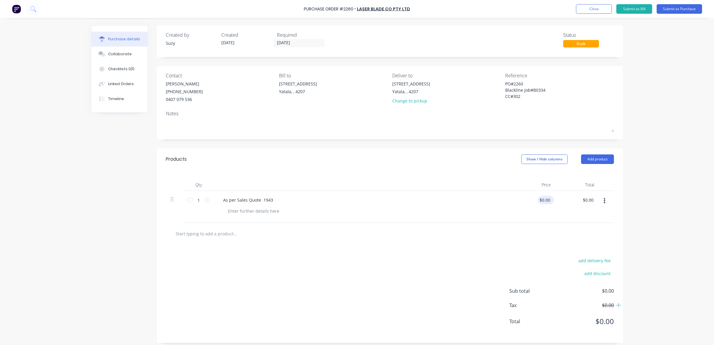
click at [548, 197] on div "$0.00 $0.00" at bounding box center [544, 200] width 14 height 9
type textarea "x"
click at [548, 199] on input "0.00" at bounding box center [544, 200] width 14 height 9
type input "0"
type input "141.93"
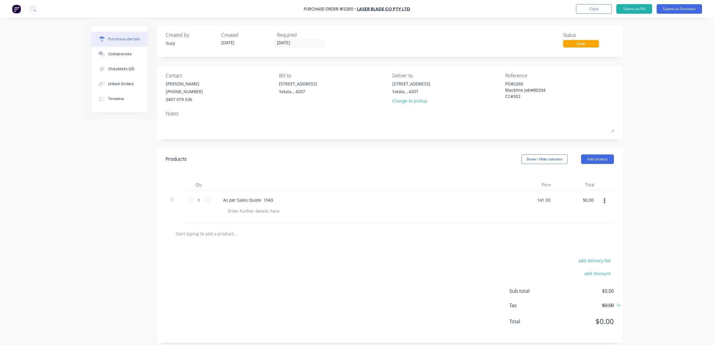
type textarea "x"
type input "$141.93"
click at [560, 216] on div "$141.93 $0.00" at bounding box center [576, 207] width 43 height 32
click at [674, 11] on button "Submit as Purchase" at bounding box center [678, 9] width 45 height 10
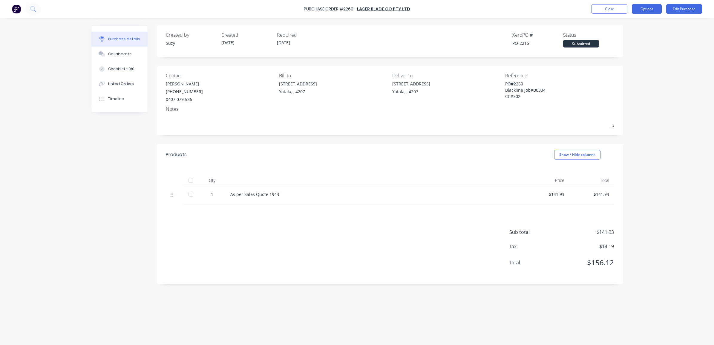
click at [651, 11] on button "Options" at bounding box center [647, 9] width 30 height 10
click at [637, 24] on div "Print / Email" at bounding box center [633, 24] width 46 height 9
click at [632, 35] on div "With pricing" at bounding box center [633, 36] width 46 height 9
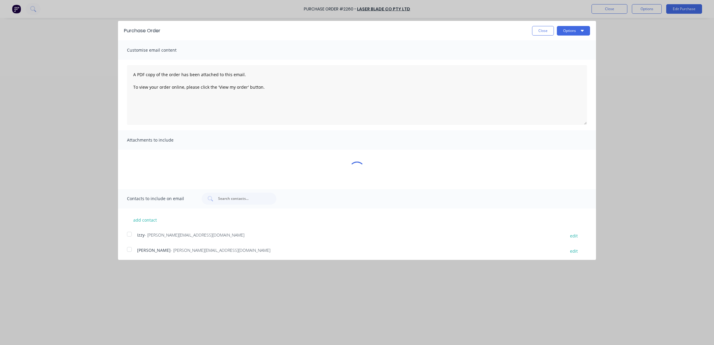
type textarea "x"
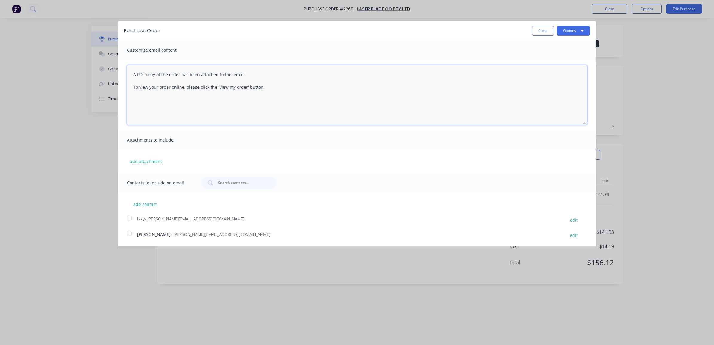
drag, startPoint x: 290, startPoint y: 101, endPoint x: 122, endPoint y: 75, distance: 170.7
click at [122, 73] on div "A PDF copy of the order has been attached to this email. To view your order onl…" at bounding box center [357, 95] width 478 height 70
click at [180, 83] on textarea "Hi [PERSON_NAME], Please find attached PO2260" at bounding box center [357, 95] width 460 height 60
click at [196, 80] on textarea "Hi [PERSON_NAME], Please find attached PO 2260" at bounding box center [357, 95] width 460 height 60
click at [131, 235] on div at bounding box center [129, 234] width 12 height 12
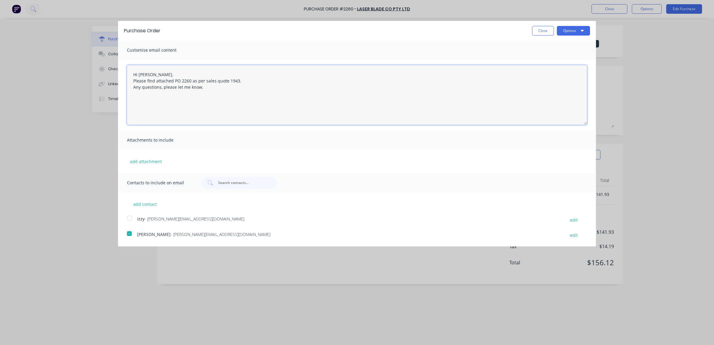
click at [130, 219] on div at bounding box center [129, 218] width 12 height 12
type textarea "Hi [PERSON_NAME], Please find attached PO 2260 as per sales quote 1943. Any que…"
click at [569, 33] on button "Options" at bounding box center [573, 31] width 33 height 10
click at [561, 54] on div "Email" at bounding box center [561, 57] width 46 height 9
type textarea "x"
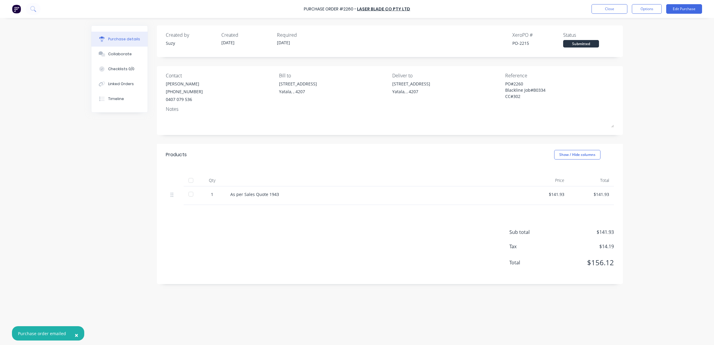
click at [607, 16] on div "Purchase Order #2260 - Laser Blade Co Pty Ltd Close Options Edit Purchase" at bounding box center [357, 9] width 714 height 18
click at [601, 11] on button "Close" at bounding box center [609, 9] width 36 height 10
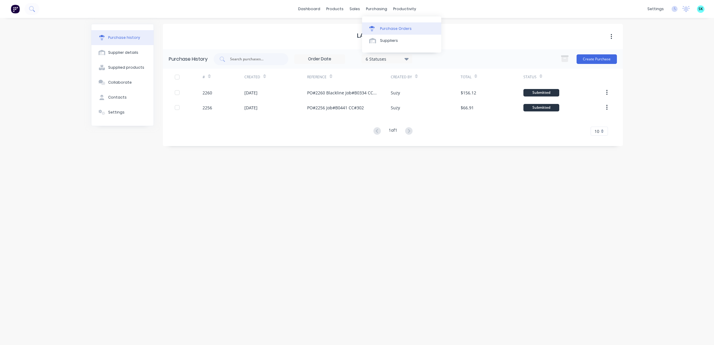
click at [378, 24] on link "Purchase Orders" at bounding box center [401, 28] width 79 height 12
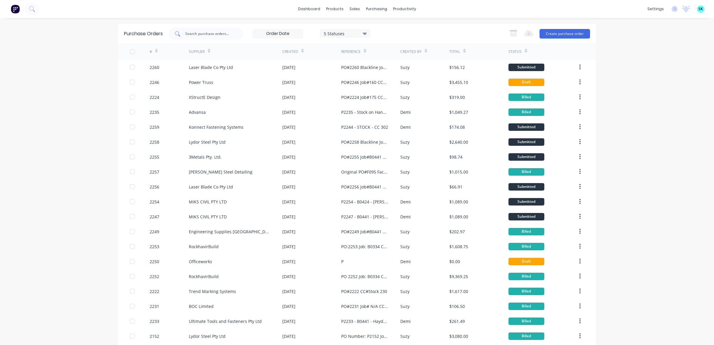
click at [219, 36] on input "text" at bounding box center [210, 34] width 50 height 6
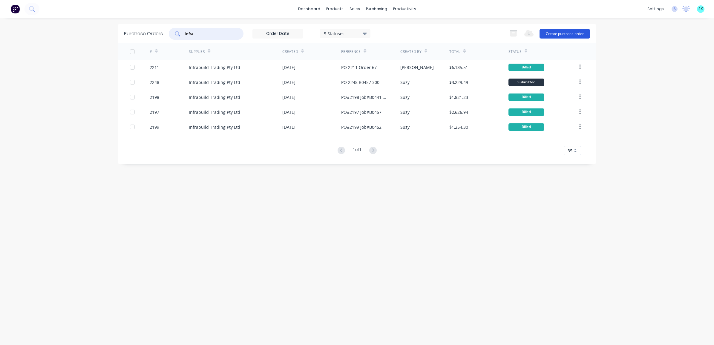
type input "infra"
click at [566, 31] on button "Create purchase order" at bounding box center [564, 34] width 50 height 10
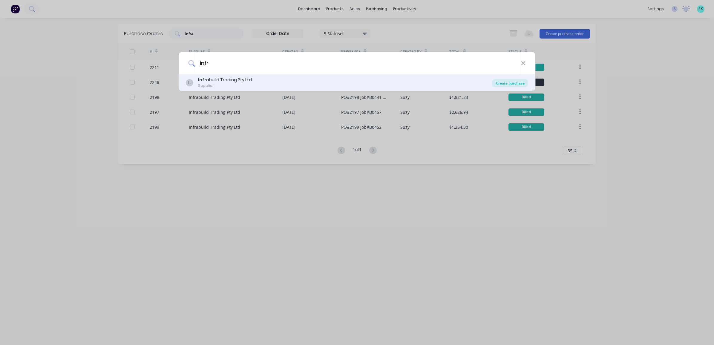
type input "infr"
click at [497, 84] on div "Create purchase" at bounding box center [510, 83] width 36 height 8
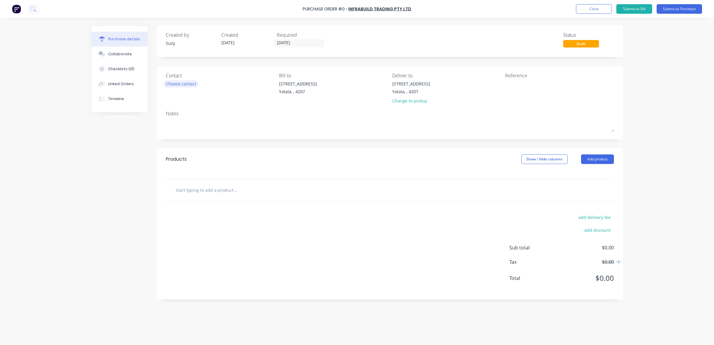
click at [181, 81] on div "Choose contact" at bounding box center [181, 84] width 30 height 6
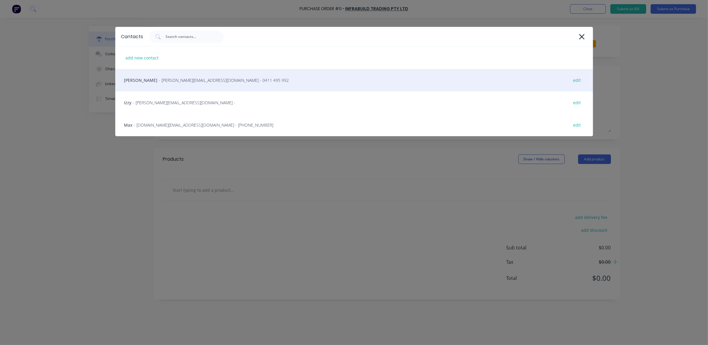
click at [168, 86] on div "[PERSON_NAME] - [PERSON_NAME][EMAIL_ADDRESS][DOMAIN_NAME] - 0411 495 992 edit" at bounding box center [354, 80] width 478 height 22
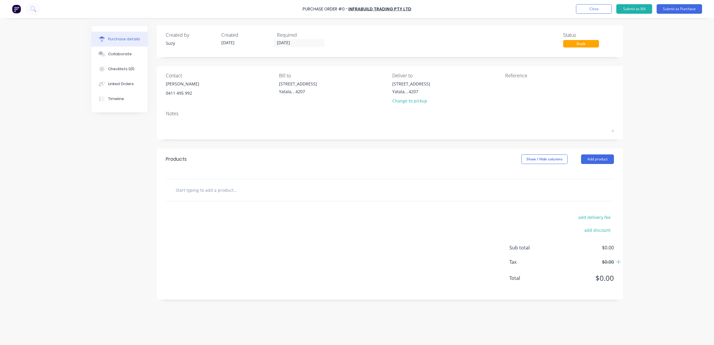
click at [188, 188] on input "text" at bounding box center [234, 190] width 119 height 12
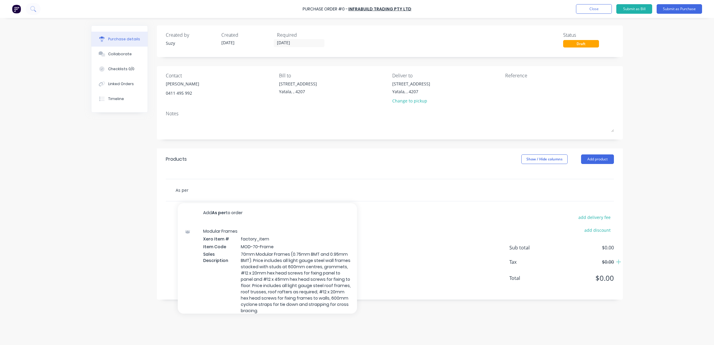
paste input "Quotation No. 26807163"
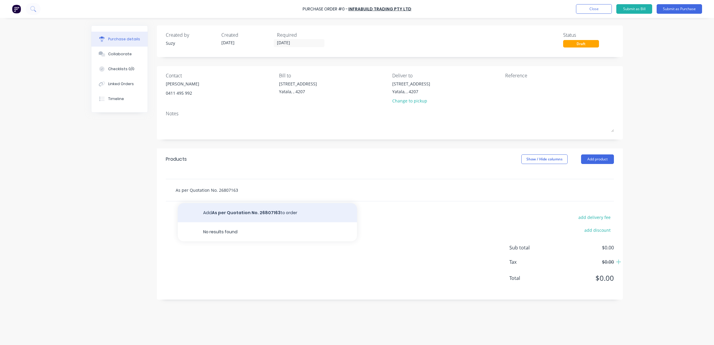
type input "As per Quotation No. 26807163"
click at [206, 211] on button "Add As per Quotation No. 26807163 to order" at bounding box center [267, 212] width 179 height 19
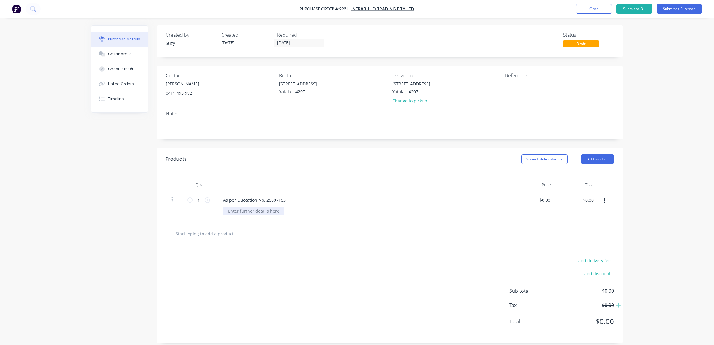
click at [258, 212] on div at bounding box center [253, 211] width 61 height 9
click at [355, 246] on div "add delivery fee add discount Sub total $0.00 Tax $0.00 Total $0.00" at bounding box center [390, 294] width 466 height 98
click at [538, 202] on input "0.00" at bounding box center [544, 200] width 14 height 9
drag, startPoint x: 548, startPoint y: 199, endPoint x: 538, endPoint y: 199, distance: 9.9
click at [540, 199] on input "0.00" at bounding box center [545, 200] width 11 height 9
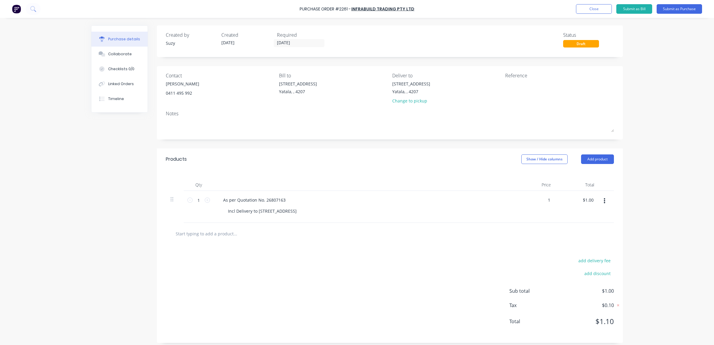
type input "$1.00"
drag, startPoint x: 544, startPoint y: 201, endPoint x: 550, endPoint y: 199, distance: 6.1
click at [544, 201] on input "1.00" at bounding box center [545, 200] width 11 height 9
drag, startPoint x: 548, startPoint y: 199, endPoint x: 541, endPoint y: 199, distance: 7.5
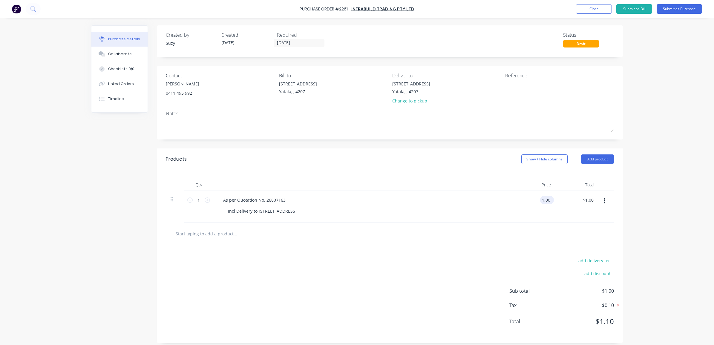
click at [541, 199] on input "1.00" at bounding box center [545, 200] width 11 height 9
type input "$1,573.79"
click at [524, 225] on div at bounding box center [390, 234] width 448 height 22
click at [505, 103] on div "Reference" at bounding box center [559, 89] width 109 height 35
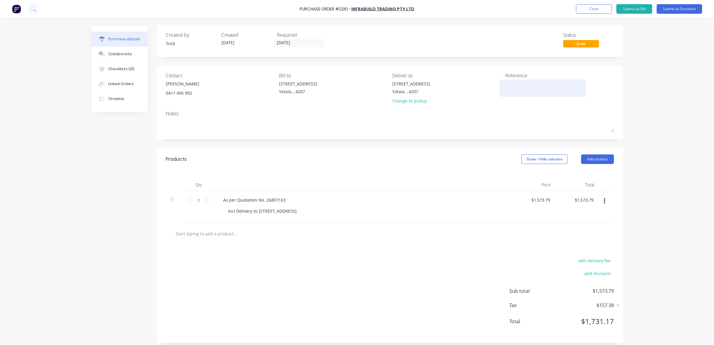
click at [513, 84] on textarea at bounding box center [542, 87] width 75 height 13
type textarea "PO#2261 Job#B0334 CC#30"
type textarea "x"
type textarea "PO#2261 Job#B0334 CC#301"
type textarea "x"
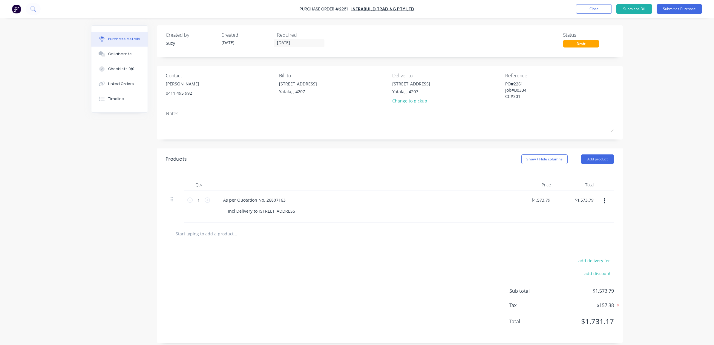
type textarea "PO#2261 Job#B0334 CC#301"
click at [654, 98] on div "Purchase Order #2261 - Infrabuild Trading Pty Ltd Add product Close Submit as B…" at bounding box center [357, 172] width 714 height 345
click at [526, 97] on textarea "PO#2261 Job#B0334 CC#301" at bounding box center [542, 90] width 75 height 19
type textarea "x"
type textarea "PO#2261 Job#B0334 CC#30"
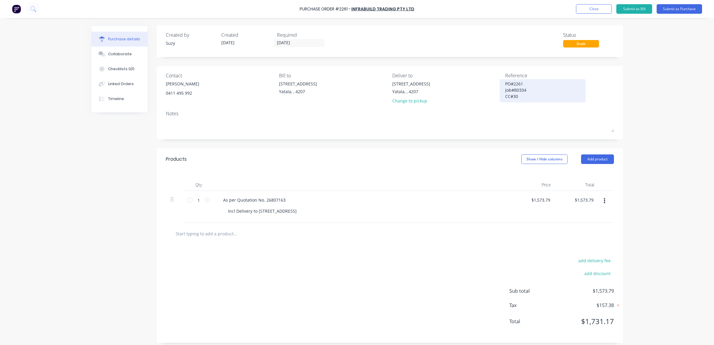
type textarea "x"
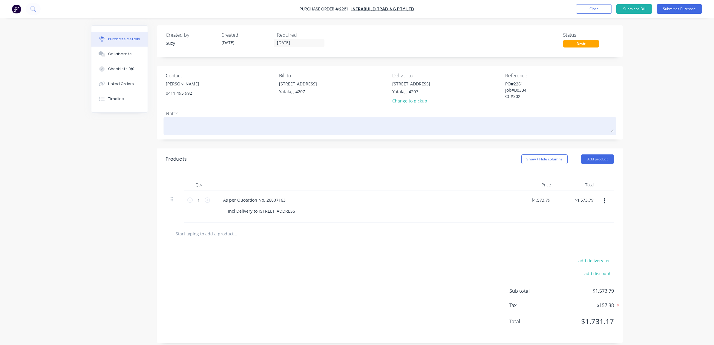
type textarea "PO#2261 Job#B0334 CC#302"
type textarea "x"
type textarea "PO#2261 Job#B0334 CC#302"
click at [544, 126] on textarea at bounding box center [390, 125] width 448 height 13
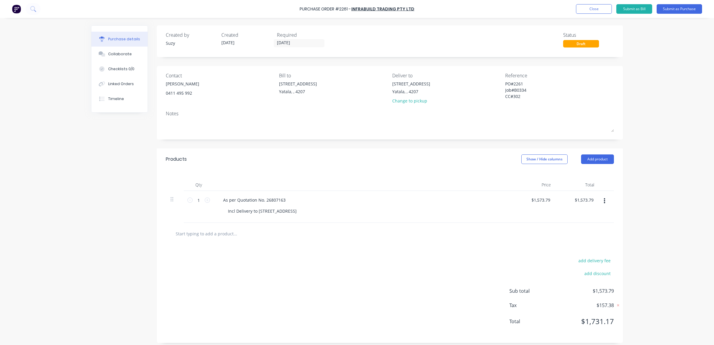
drag, startPoint x: 432, startPoint y: 163, endPoint x: 430, endPoint y: 165, distance: 3.2
click at [432, 163] on div "Products Show / Hide columns Add product" at bounding box center [390, 158] width 466 height 21
click at [670, 7] on button "Submit as Purchase" at bounding box center [678, 9] width 45 height 10
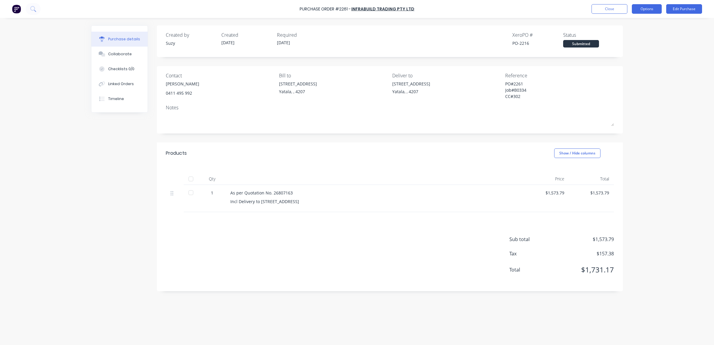
click at [644, 8] on button "Options" at bounding box center [647, 9] width 30 height 10
click at [641, 25] on div "Print / Email" at bounding box center [633, 24] width 46 height 9
click at [625, 36] on div "With pricing" at bounding box center [633, 36] width 46 height 9
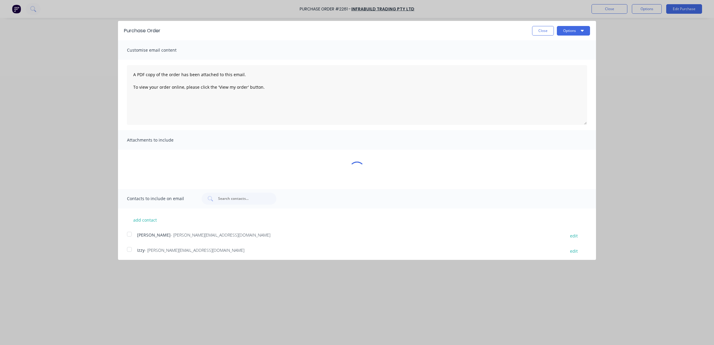
type textarea "x"
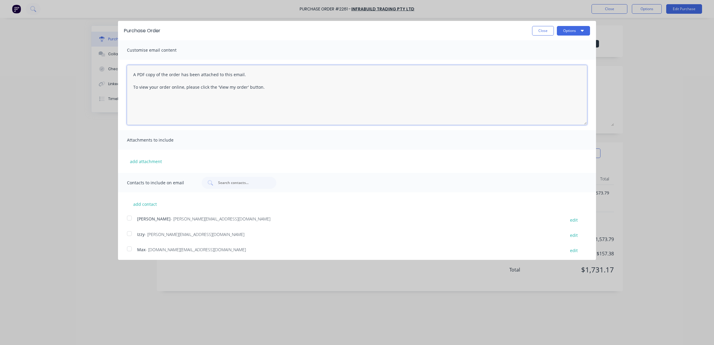
drag, startPoint x: 297, startPoint y: 93, endPoint x: 132, endPoint y: 69, distance: 166.6
click at [132, 69] on textarea "A PDF copy of the order has been attached to this email. To view your order onl…" at bounding box center [357, 95] width 460 height 60
click at [128, 217] on div at bounding box center [129, 218] width 12 height 12
click at [128, 235] on div at bounding box center [129, 234] width 12 height 12
type textarea "Hi [PERSON_NAME], Please find attached PO2261. Any questions, please let me kno…"
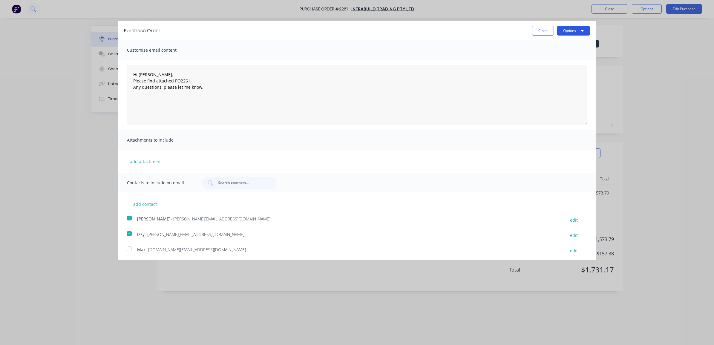
click at [563, 32] on button "Options" at bounding box center [573, 31] width 33 height 10
click at [131, 249] on div at bounding box center [129, 249] width 12 height 12
click at [129, 217] on div at bounding box center [129, 218] width 12 height 12
click at [561, 33] on button "Options" at bounding box center [573, 31] width 33 height 10
click at [560, 54] on div "Email" at bounding box center [561, 57] width 46 height 9
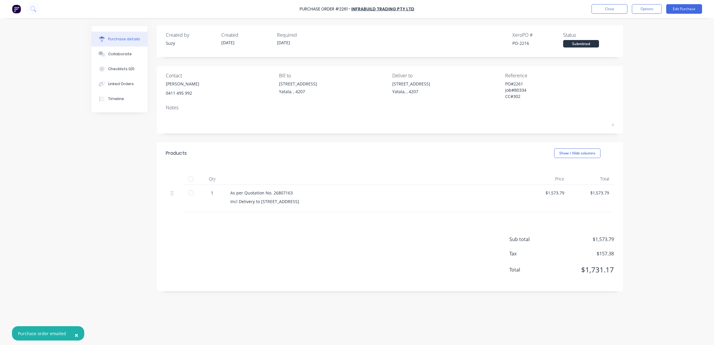
type textarea "x"
click at [595, 7] on button "Close" at bounding box center [609, 9] width 36 height 10
